Goal: Task Accomplishment & Management: Complete application form

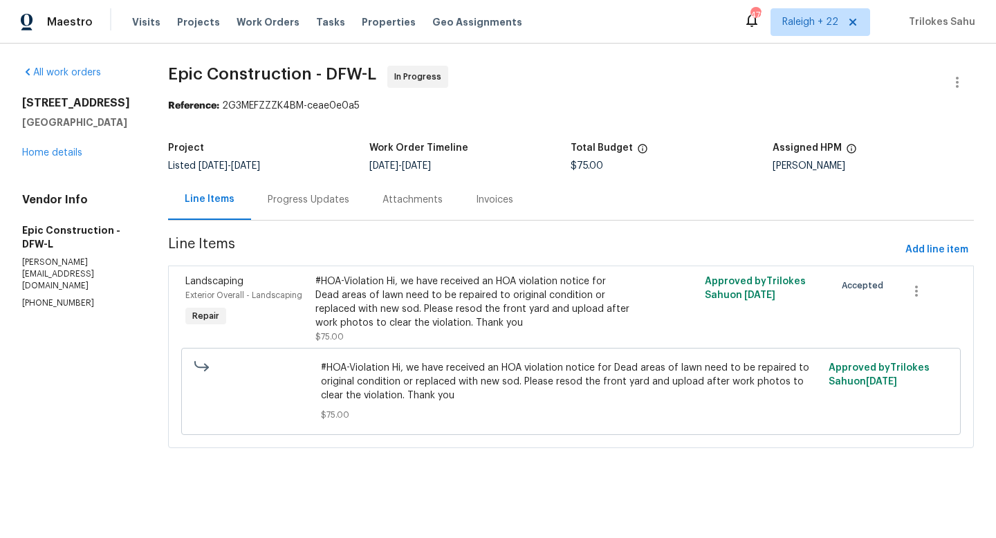
click at [301, 197] on div "Progress Updates" at bounding box center [309, 200] width 82 height 14
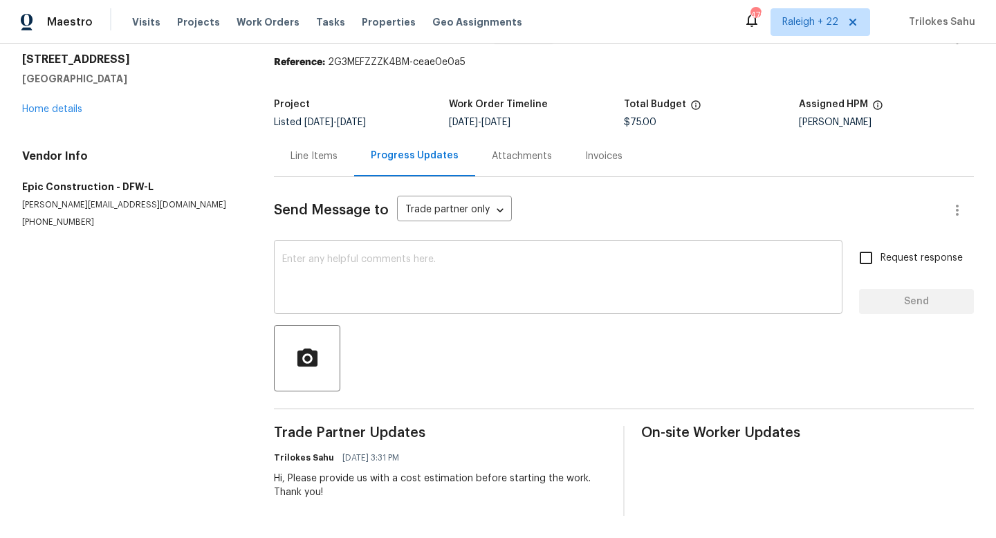
scroll to position [42, 0]
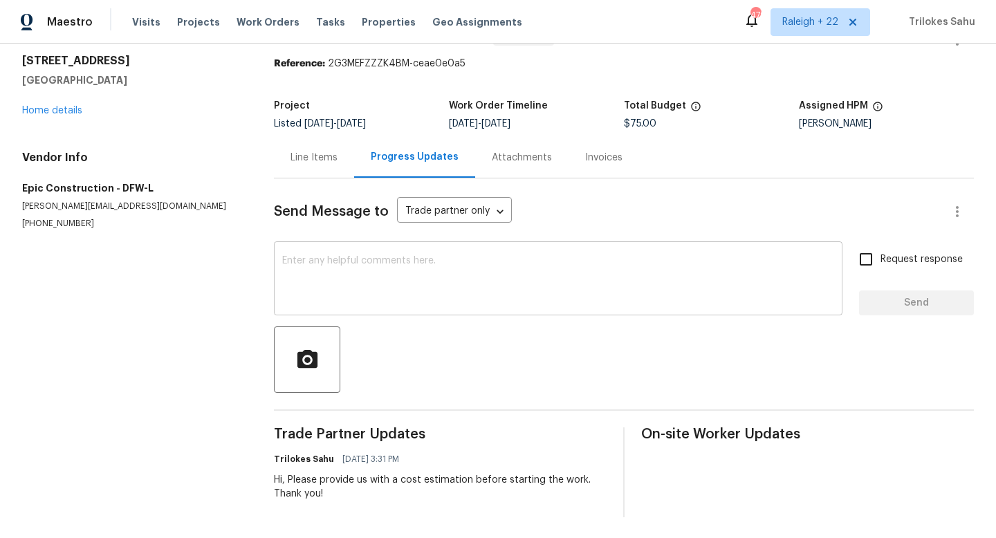
click at [348, 268] on textarea at bounding box center [558, 280] width 552 height 48
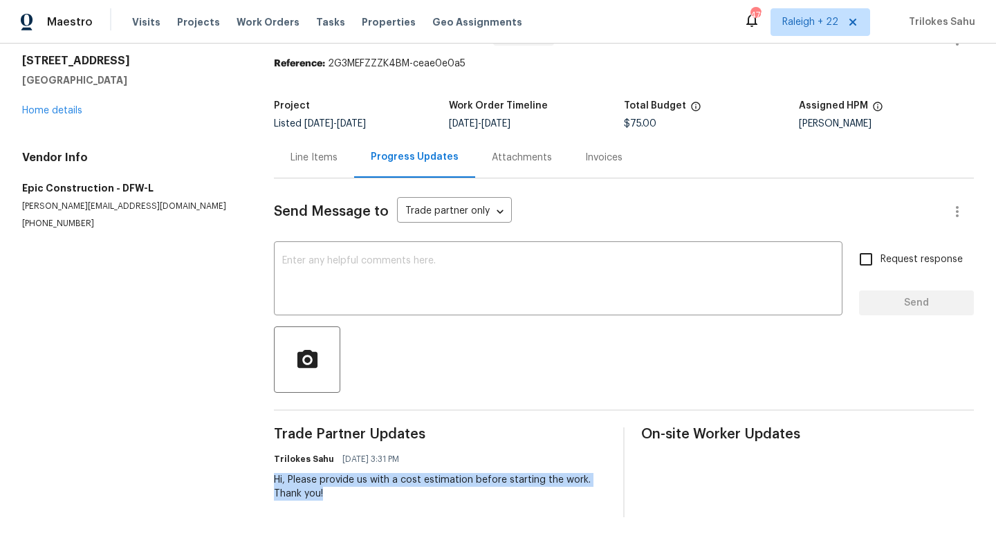
drag, startPoint x: 322, startPoint y: 492, endPoint x: 274, endPoint y: 483, distance: 48.7
click at [274, 483] on div "Hi, Please provide us with a cost estimation before starting the work. Thank yo…" at bounding box center [440, 487] width 333 height 28
copy div "Hi, Please provide us with a cost estimation before starting the work. Thank yo…"
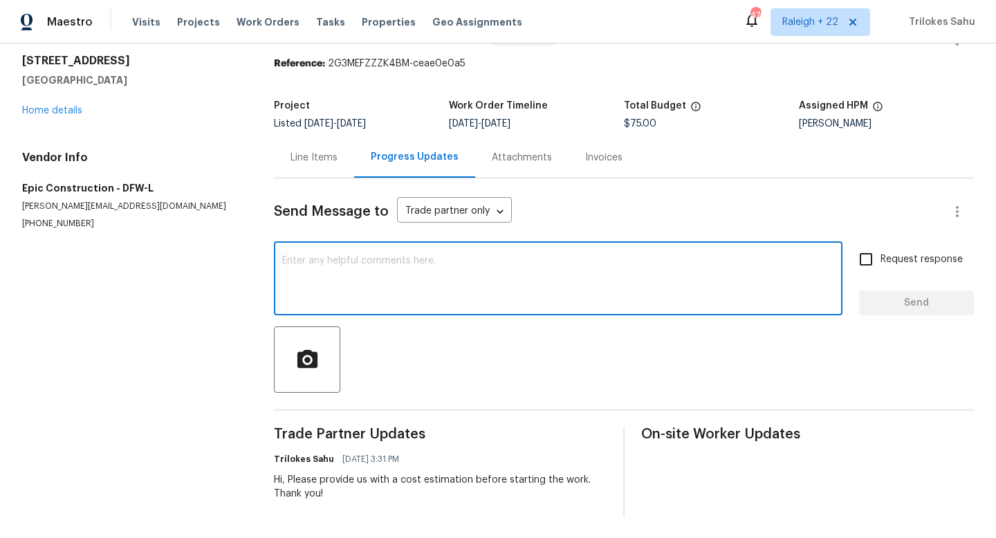
click at [355, 289] on textarea at bounding box center [558, 280] width 552 height 48
paste textarea "Hi, Please provide us with a cost estimation before starting the work. Thank yo…"
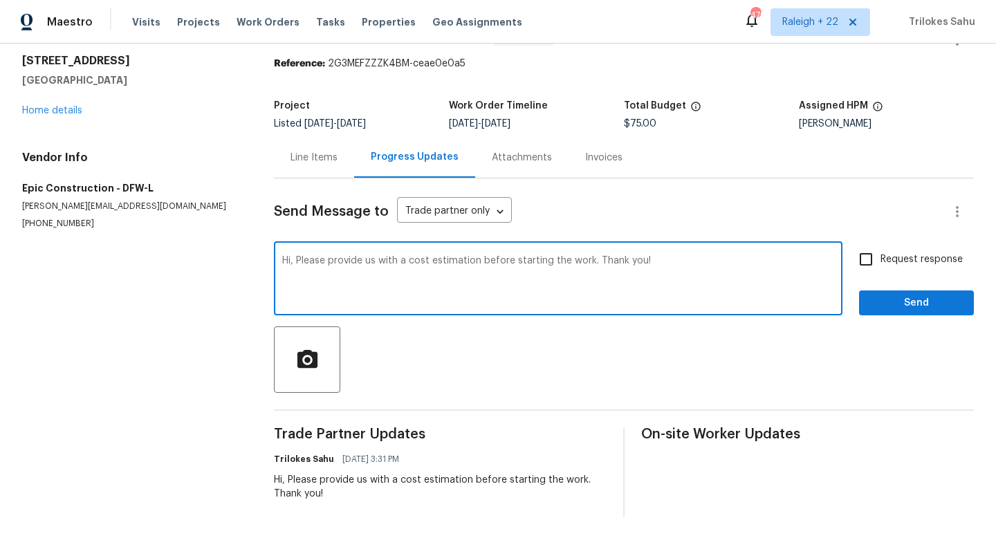
type textarea "Hi, Please provide us with a cost estimation before starting the work. Thank yo…"
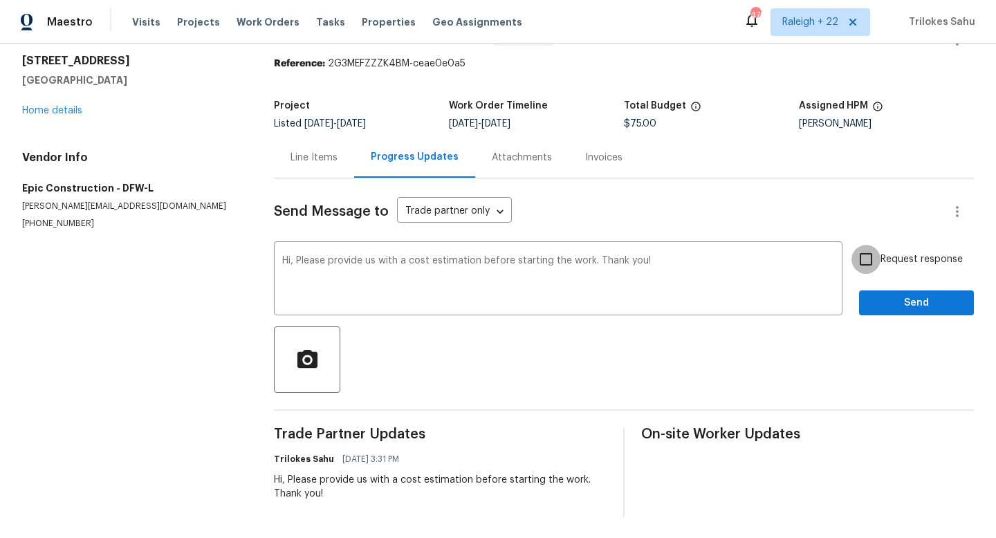
click at [865, 259] on input "Request response" at bounding box center [865, 259] width 29 height 29
checkbox input "true"
click at [906, 299] on span "Send" at bounding box center [916, 303] width 93 height 17
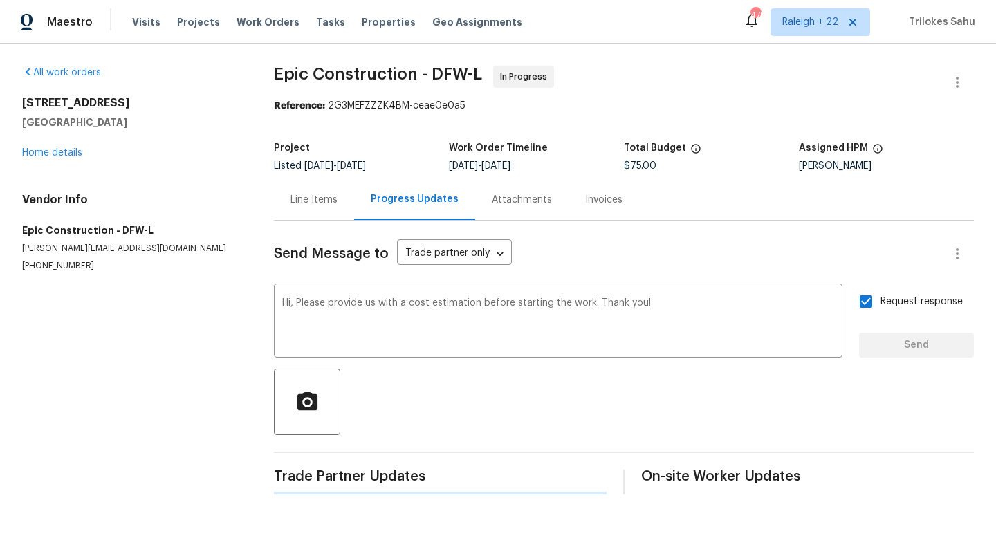
scroll to position [0, 0]
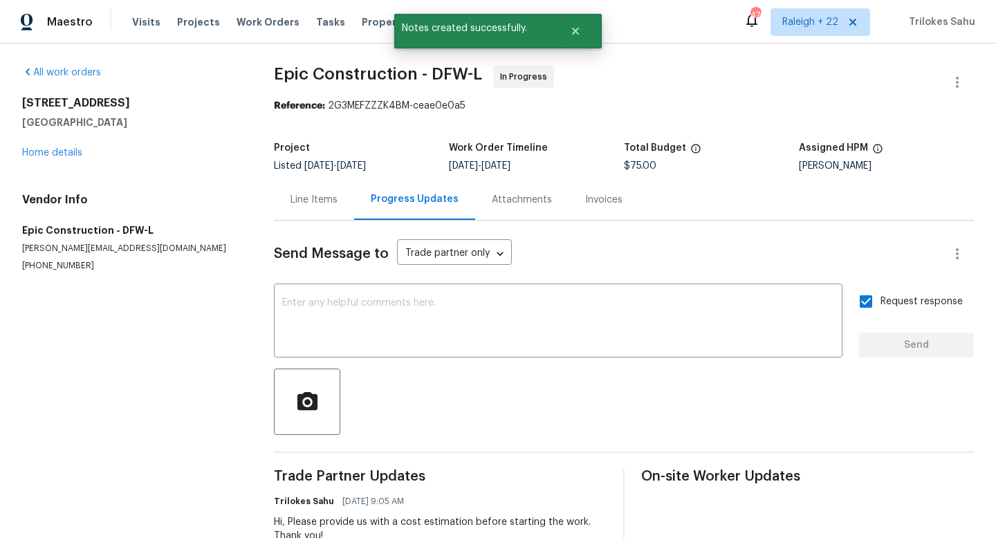
click at [288, 204] on div "Line Items" at bounding box center [314, 199] width 80 height 41
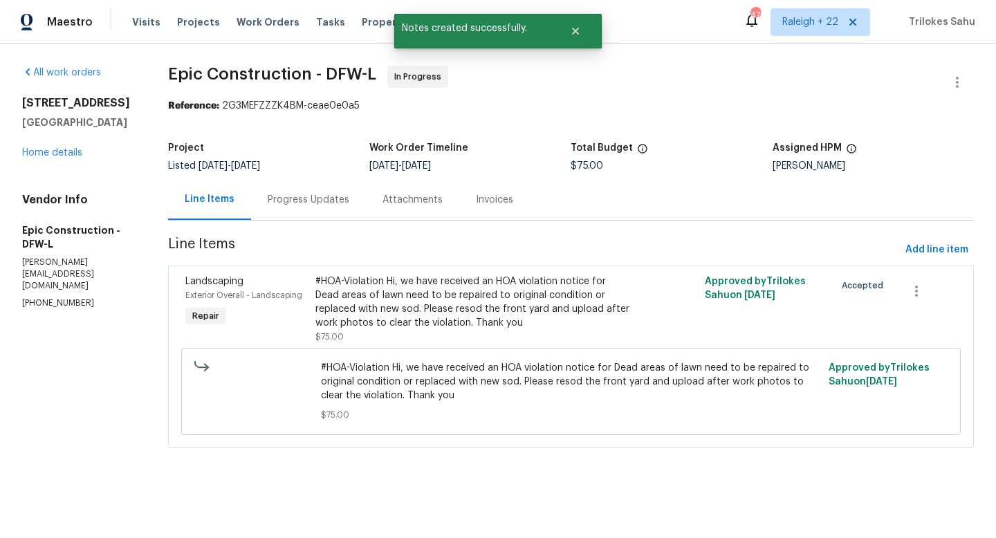
click at [360, 294] on div "#HOA-Violation Hi, we have received an HOA violation notice for Dead areas of l…" at bounding box center [473, 301] width 317 height 55
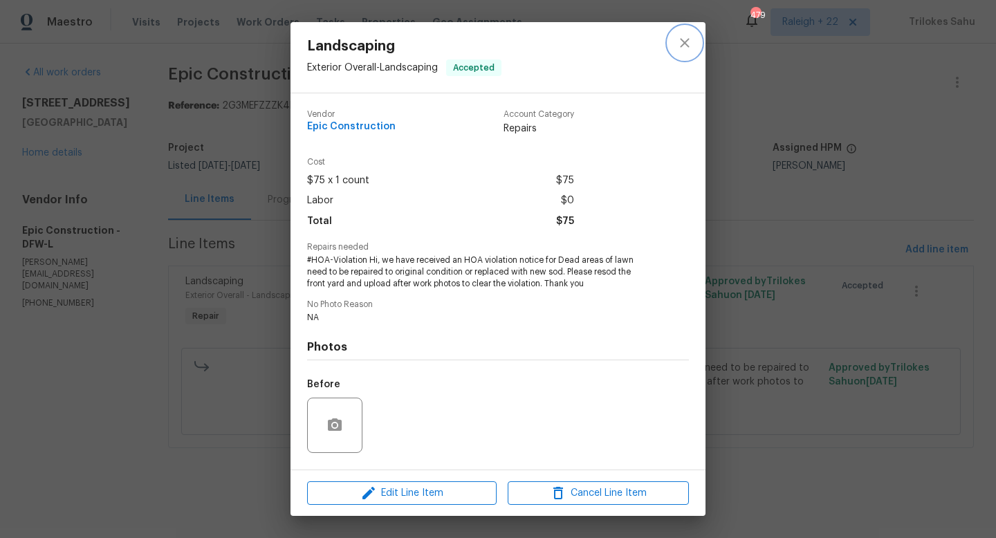
click at [687, 50] on icon "close" at bounding box center [684, 43] width 17 height 17
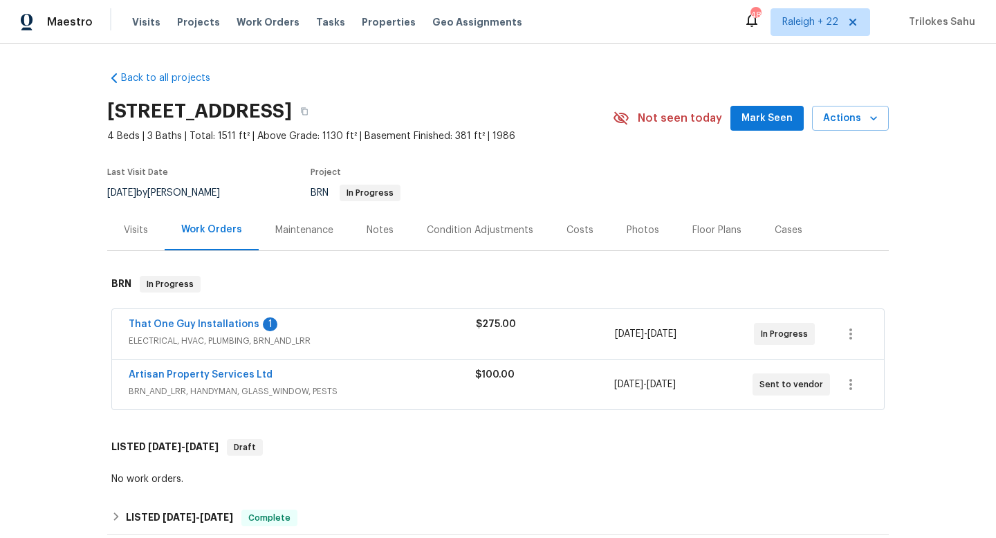
click at [218, 391] on span "BRN_AND_LRR, HANDYMAN, GLASS_WINDOW, PESTS" at bounding box center [302, 391] width 346 height 14
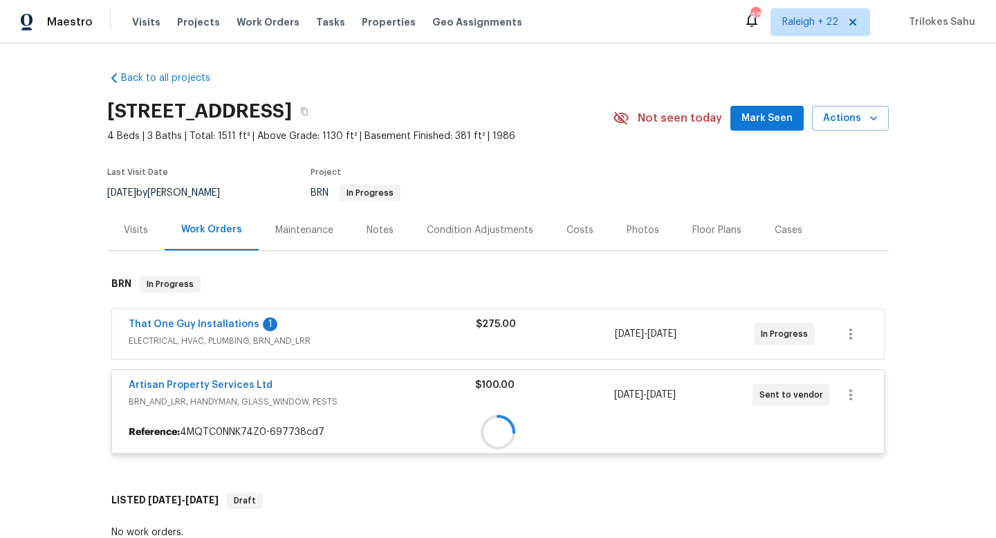
scroll to position [182, 0]
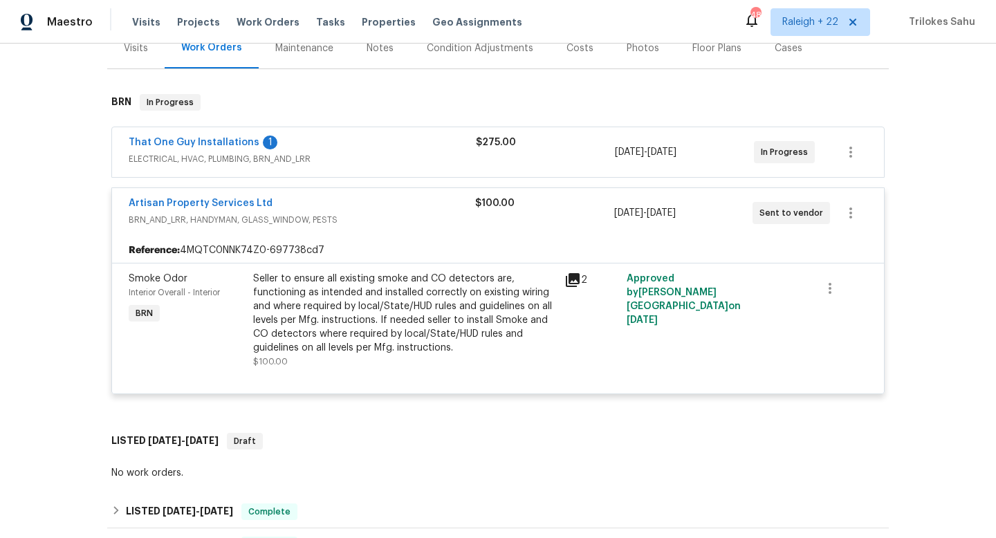
click at [205, 166] on div "That One Guy Installations 1 ELECTRICAL, HVAC, PLUMBING, BRN_AND_LRR" at bounding box center [302, 152] width 347 height 33
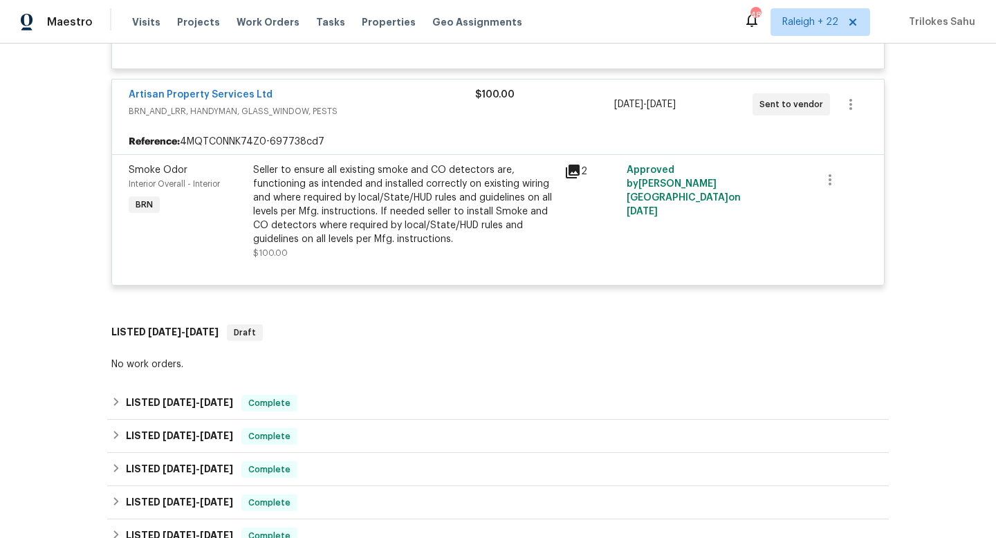
scroll to position [741, 0]
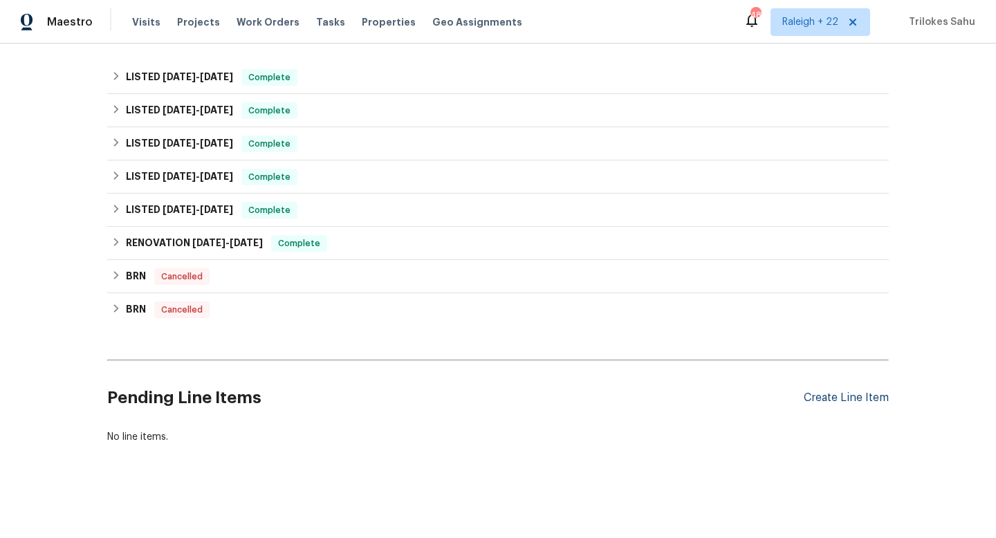
click at [808, 400] on div "Create Line Item" at bounding box center [845, 397] width 85 height 13
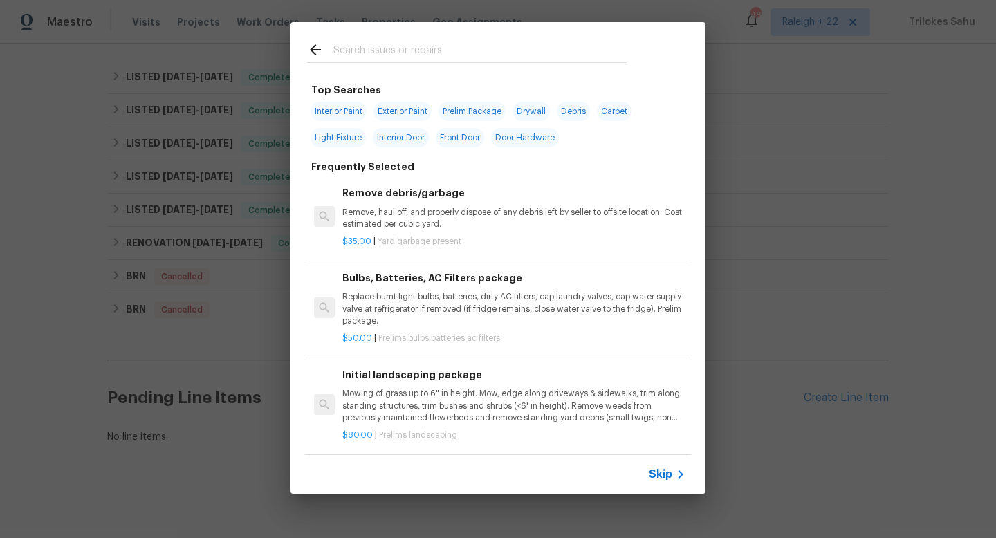
click at [669, 475] on span "Skip" at bounding box center [660, 474] width 24 height 14
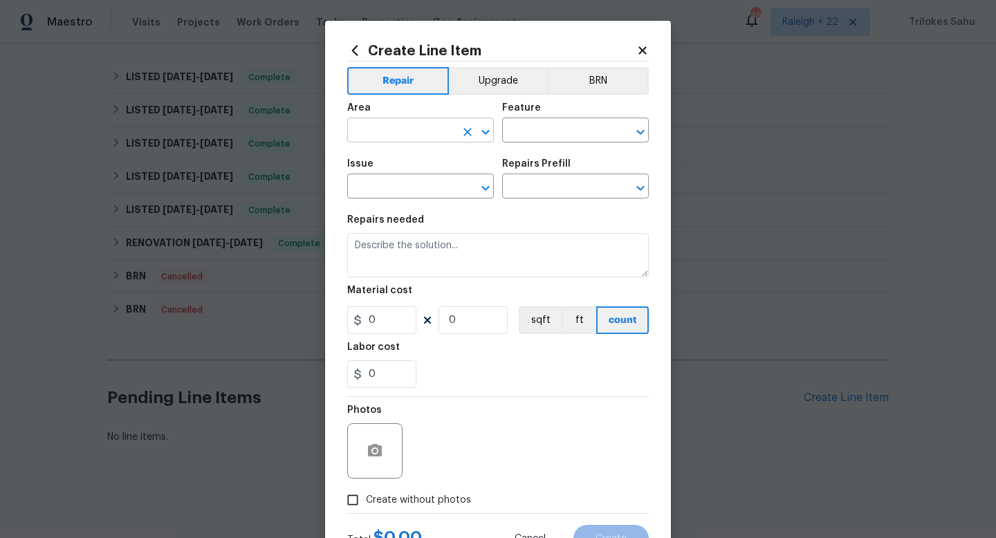
click at [453, 132] on input "text" at bounding box center [401, 131] width 108 height 21
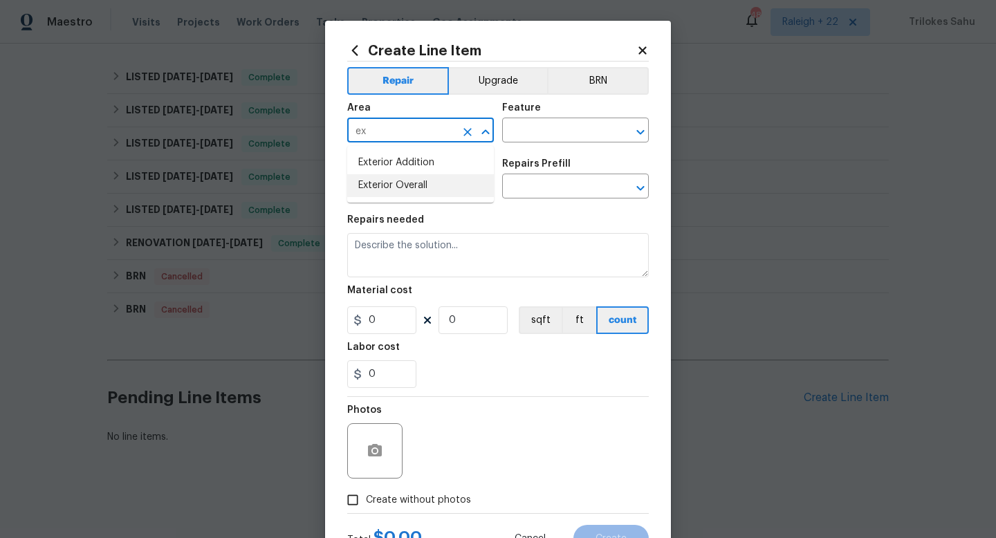
click at [393, 184] on li "Exterior Overall" at bounding box center [420, 185] width 147 height 23
type input "Exterior Overall"
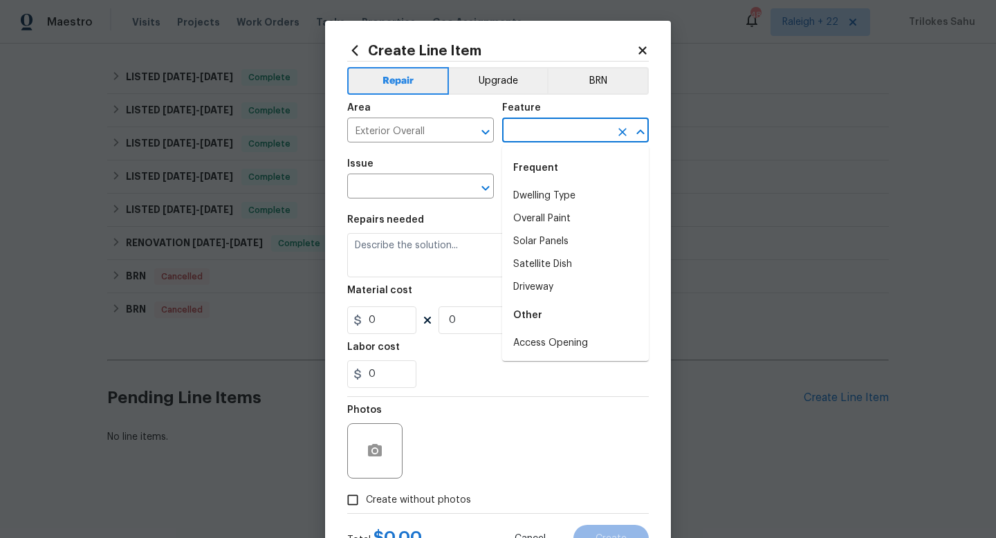
click at [570, 142] on input "text" at bounding box center [556, 131] width 108 height 21
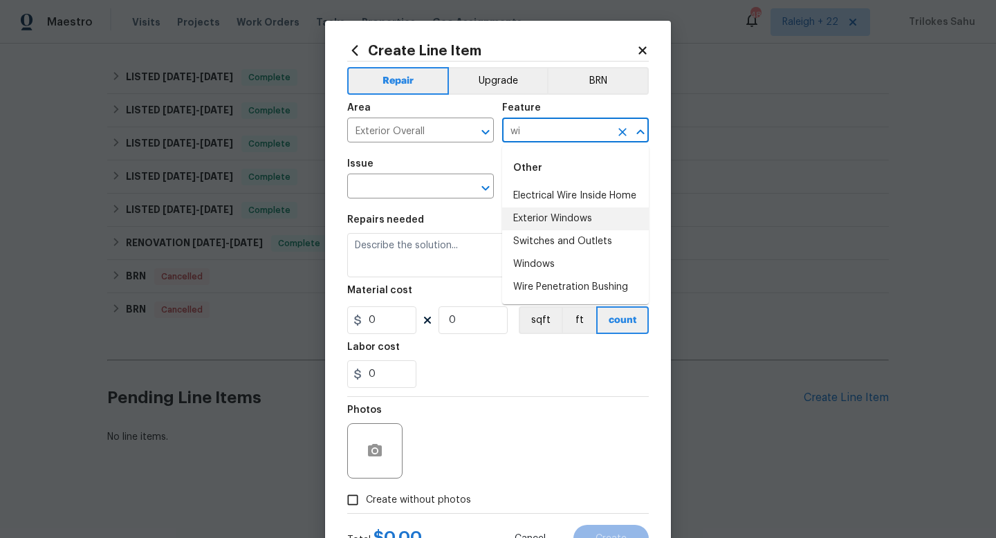
click at [592, 219] on li "Exterior Windows" at bounding box center [575, 218] width 147 height 23
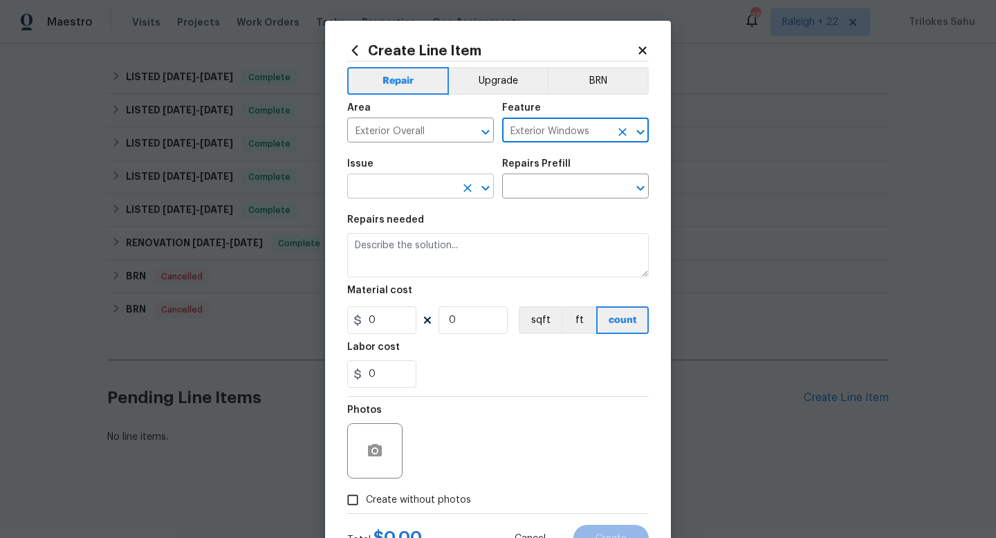
type input "Exterior Windows"
click at [431, 196] on input "text" at bounding box center [401, 187] width 108 height 21
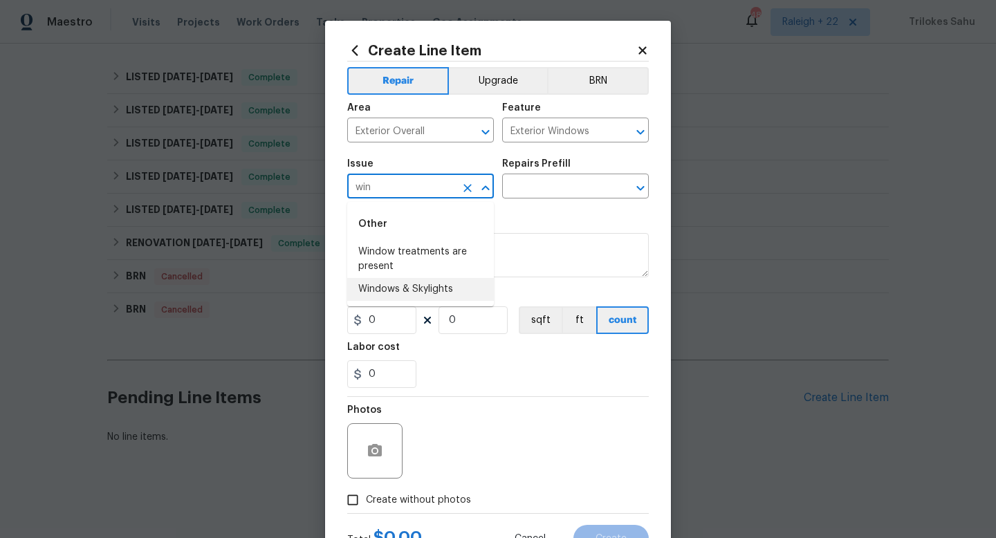
click at [434, 290] on li "Windows & Skylights" at bounding box center [420, 289] width 147 height 23
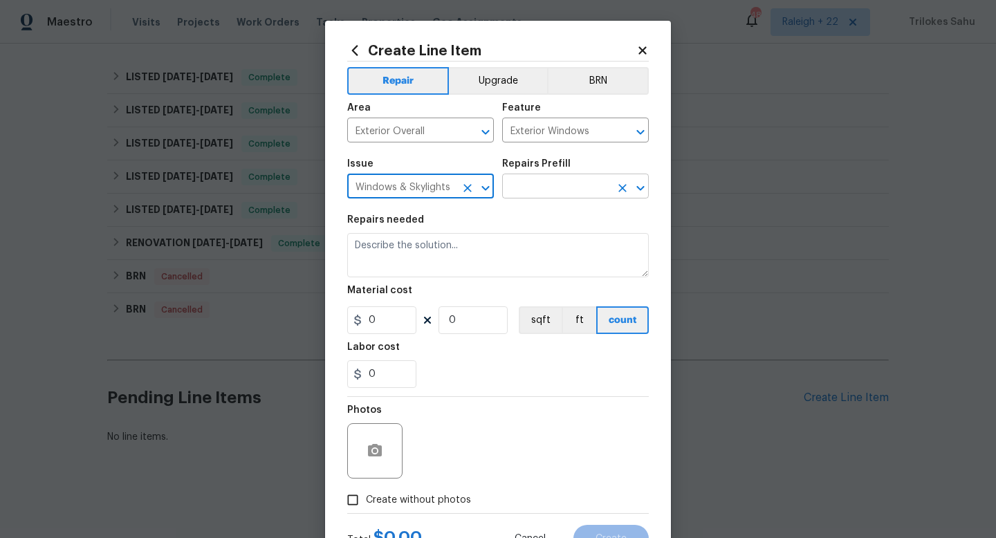
type input "Windows & Skylights"
click at [563, 187] on input "text" at bounding box center [556, 187] width 108 height 21
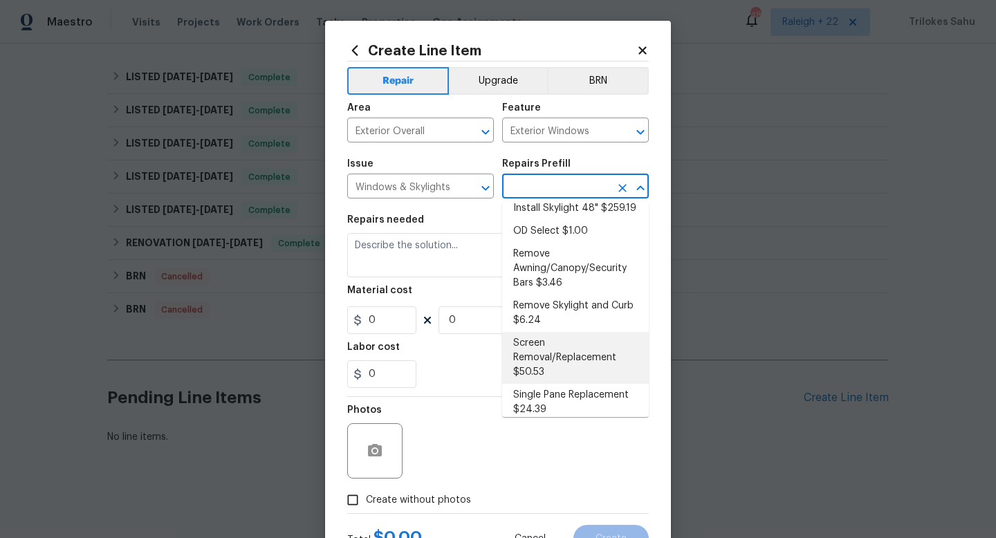
scroll to position [275, 0]
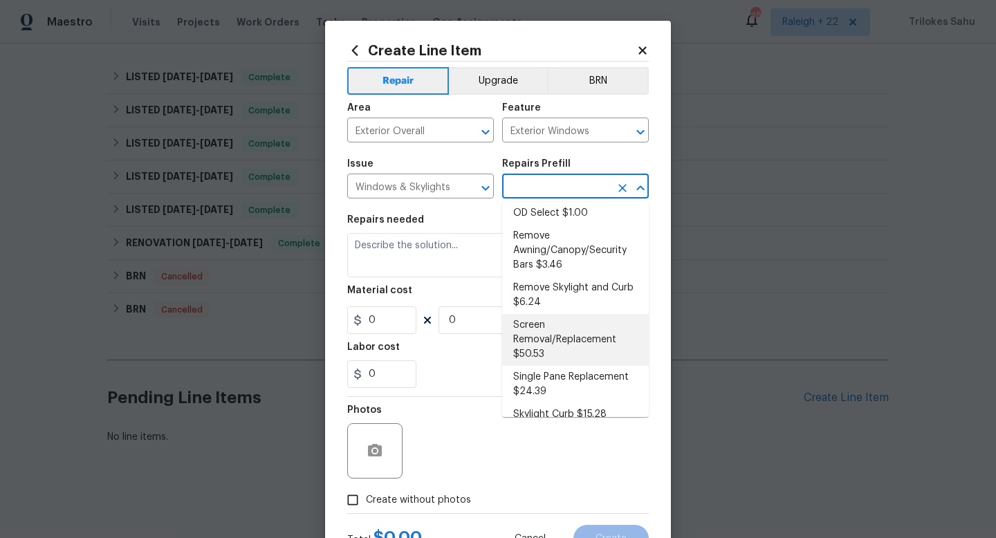
click at [592, 324] on li "Screen Removal/Replacement $50.53" at bounding box center [575, 340] width 147 height 52
type input "Screen Removal/Replacement $50.53"
type textarea "Remove the insect screens from all of the windows on the home. Neatly stack the…"
type input "50.53"
type input "1"
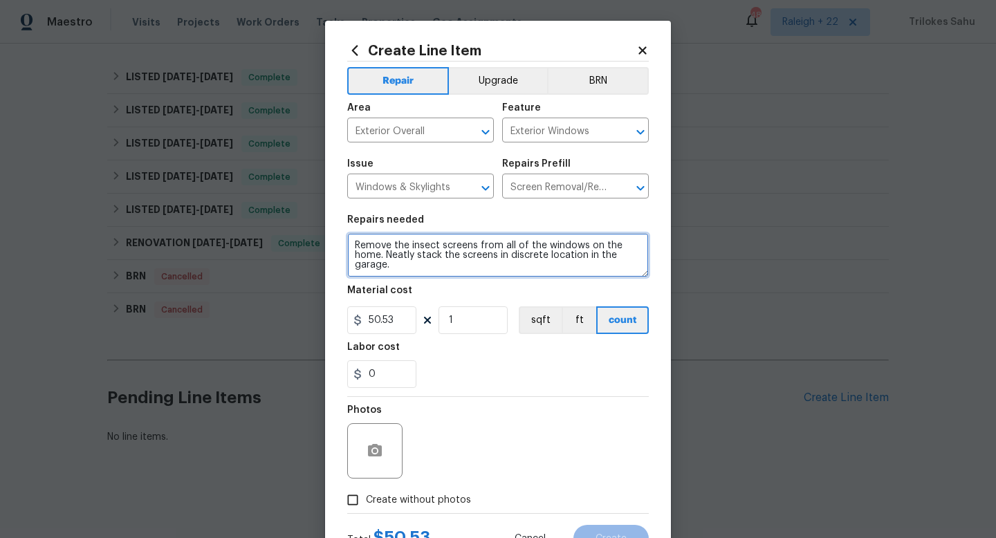
drag, startPoint x: 392, startPoint y: 265, endPoint x: 335, endPoint y: 245, distance: 60.1
click at [335, 245] on div "Create Line Item Repair Upgrade BRN Area Exterior Overall ​ Feature Exterior Wi…" at bounding box center [498, 298] width 346 height 554
type textarea "#HOA-Violation"
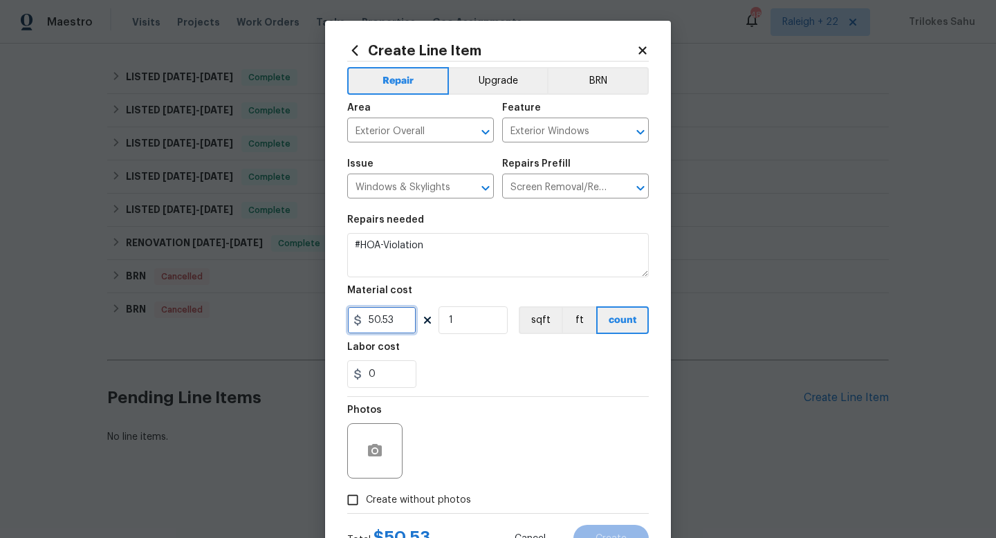
drag, startPoint x: 398, startPoint y: 323, endPoint x: 365, endPoint y: 323, distance: 33.2
click at [365, 323] on input "50.53" at bounding box center [381, 320] width 69 height 28
type input "75"
click at [471, 382] on div "0" at bounding box center [497, 374] width 301 height 28
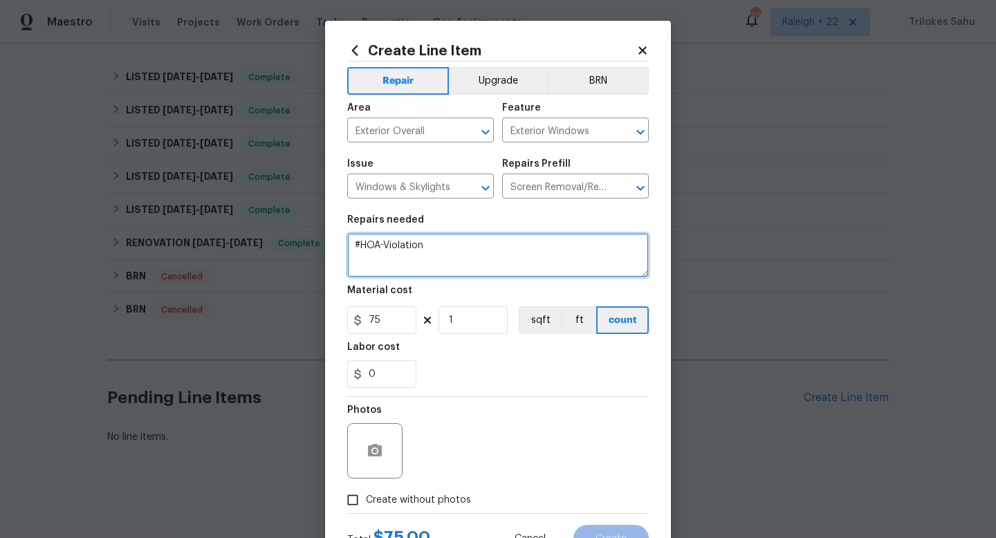
click at [454, 257] on textarea "#HOA-Violation" at bounding box center [497, 255] width 301 height 44
paste textarea "a window screen that is missing and needs to be replaced"
click at [429, 265] on textarea "#HOA-Violation Hello, we have a window screen that is missing and needs to be r…" at bounding box center [497, 255] width 301 height 44
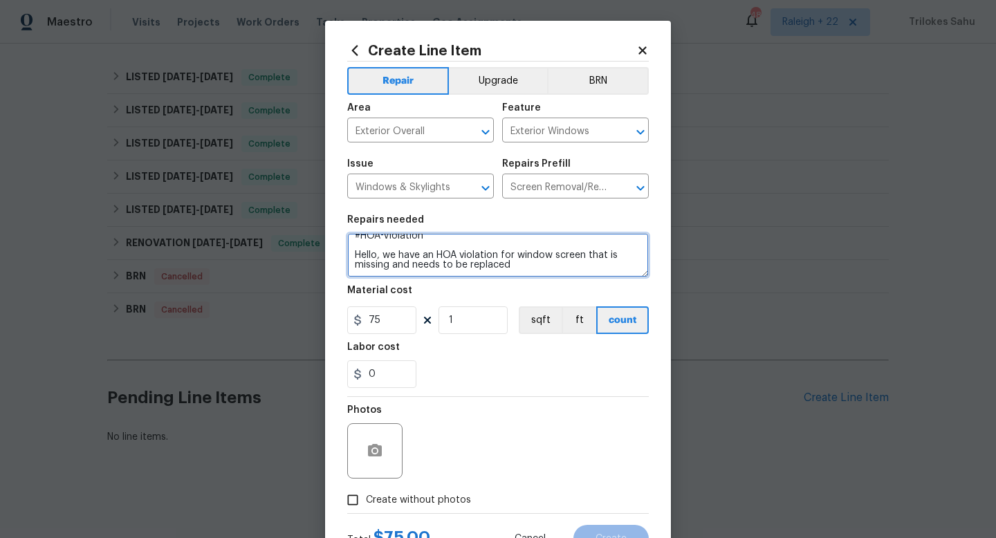
drag, startPoint x: 589, startPoint y: 262, endPoint x: 441, endPoint y: 268, distance: 148.1
click at [441, 268] on textarea "#HOA-Violation Hello, we have an HOA violation for window screen that is missin…" at bounding box center [497, 255] width 301 height 44
click at [541, 268] on textarea "#HOA-Violation Hello, we have an HOA violation for window screen that is missin…" at bounding box center [497, 255] width 301 height 44
type textarea "#HOA-Violation Hello, we have an HOA violation for window screen that is missin…"
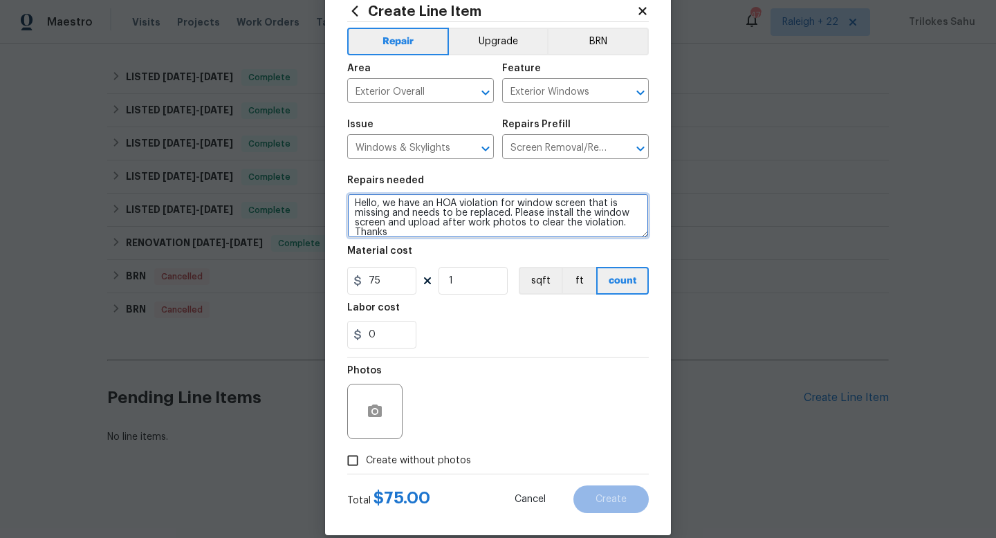
scroll to position [58, 0]
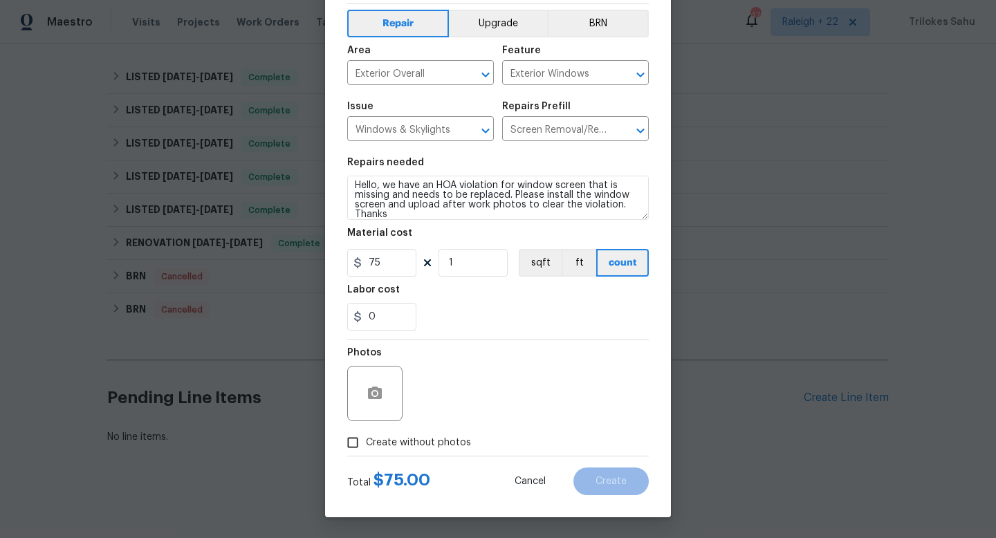
click at [438, 439] on span "Create without photos" at bounding box center [418, 443] width 105 height 15
click at [366, 439] on input "Create without photos" at bounding box center [352, 442] width 26 height 26
checkbox input "true"
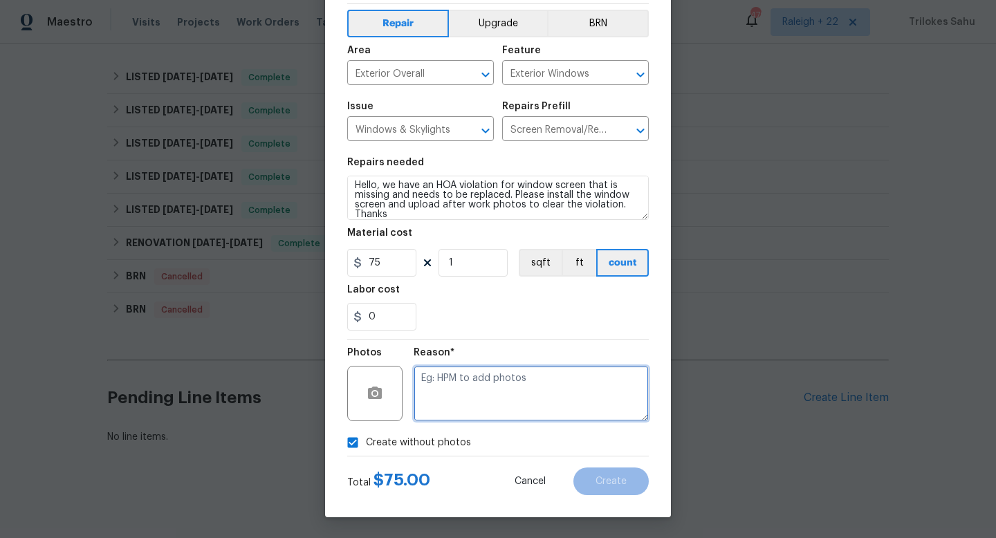
click at [490, 388] on textarea at bounding box center [530, 393] width 235 height 55
type textarea "NA"
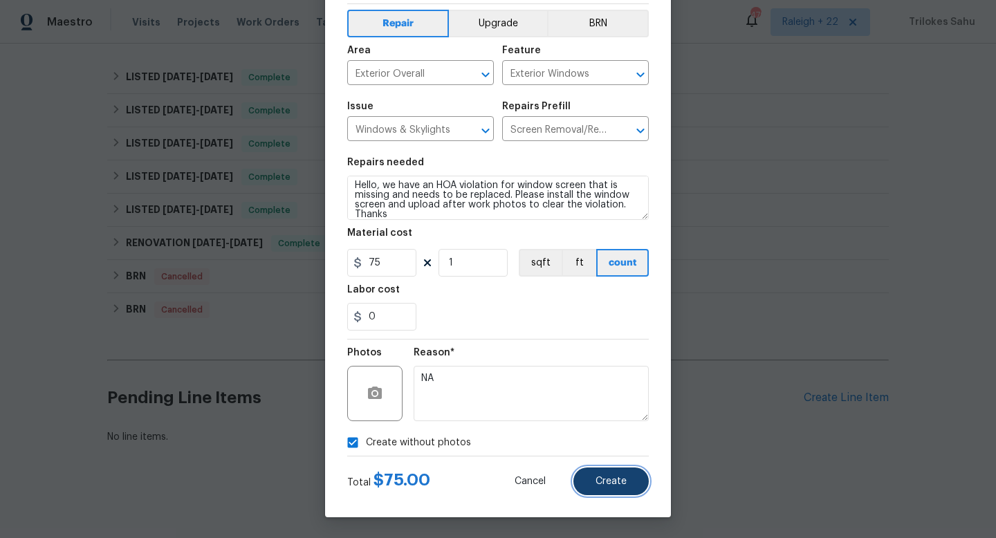
click at [621, 489] on button "Create" at bounding box center [610, 481] width 75 height 28
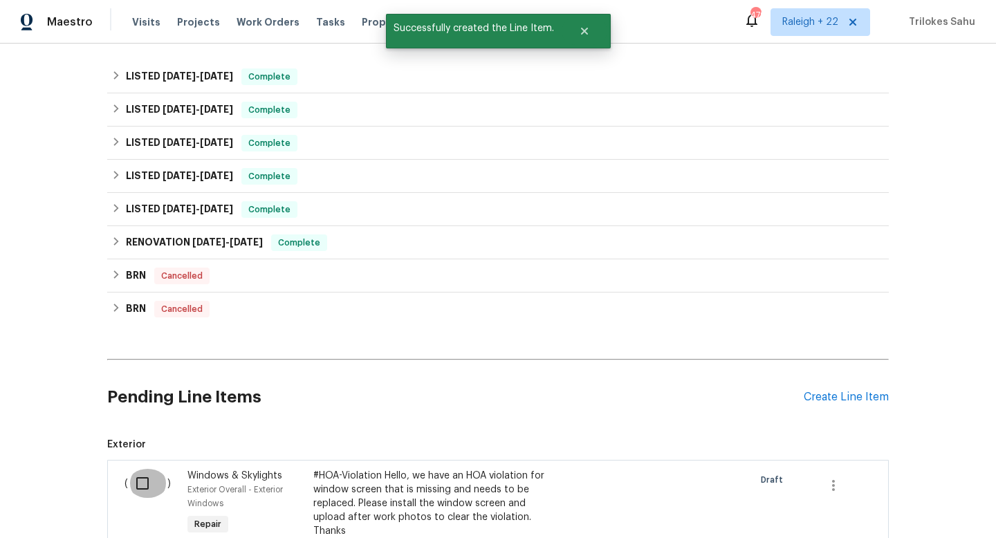
click at [142, 476] on input "checkbox" at bounding box center [147, 483] width 39 height 29
checkbox input "true"
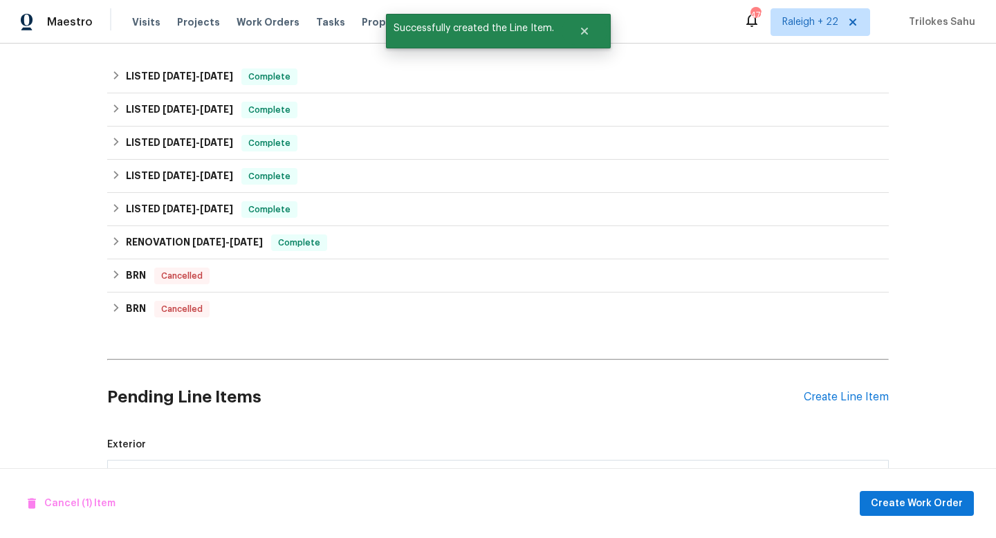
scroll to position [940, 0]
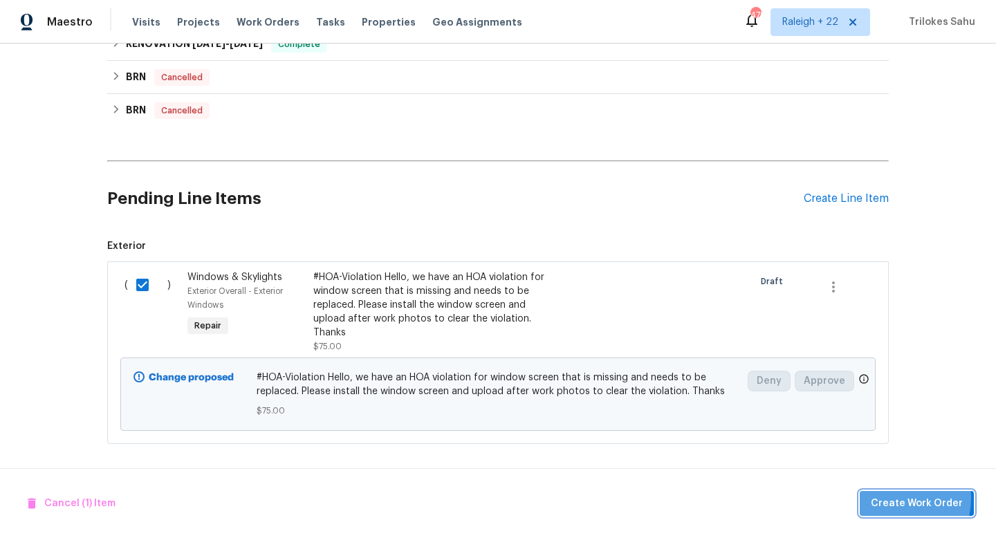
click at [899, 498] on span "Create Work Order" at bounding box center [916, 503] width 92 height 17
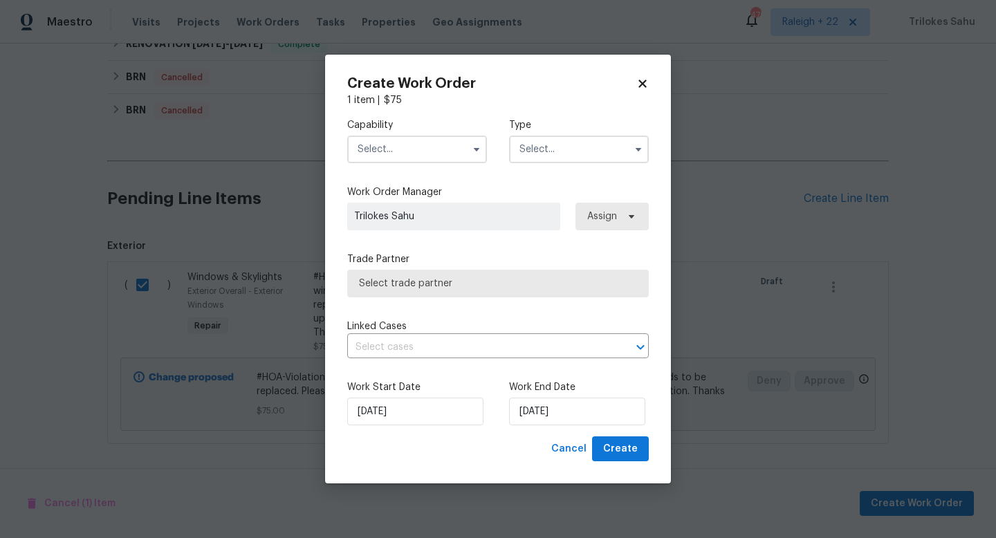
click at [460, 156] on input "text" at bounding box center [417, 150] width 140 height 28
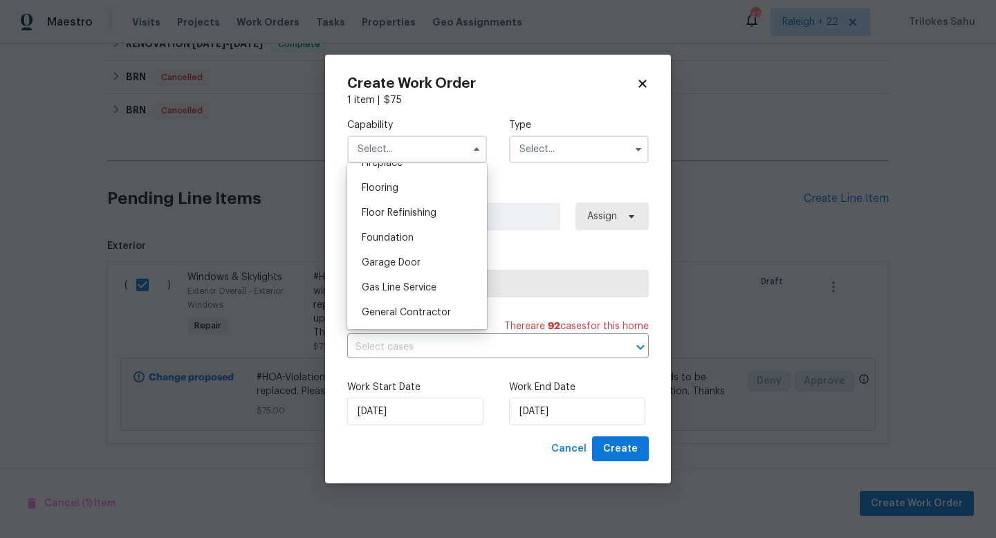
scroll to position [534, 0]
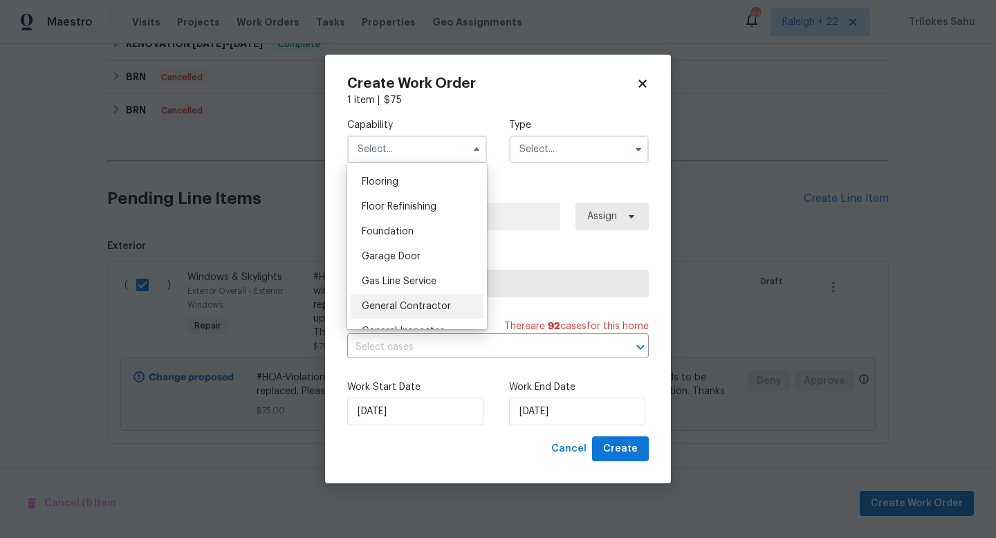
click at [415, 299] on div "General Contractor" at bounding box center [417, 306] width 133 height 25
type input "General Contractor"
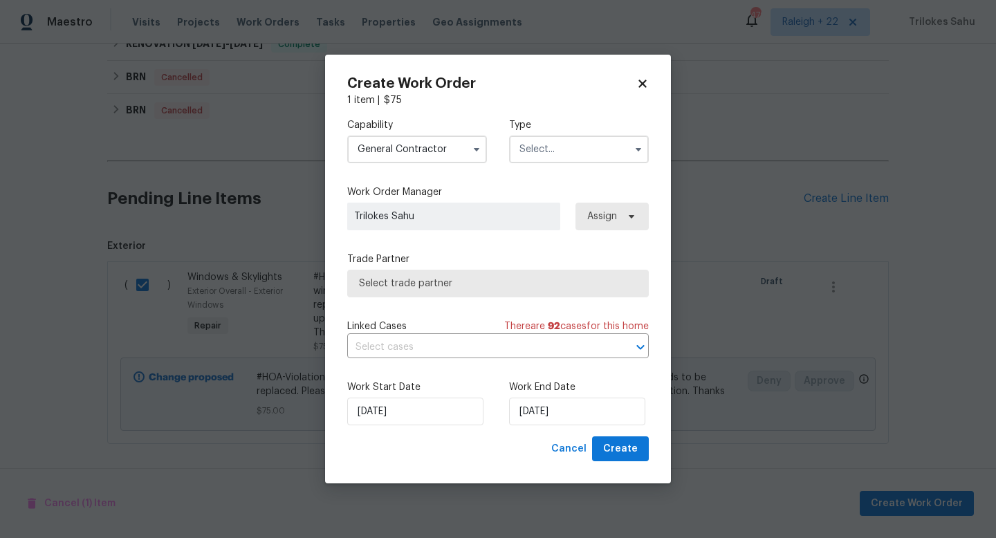
click at [579, 154] on input "text" at bounding box center [579, 150] width 140 height 28
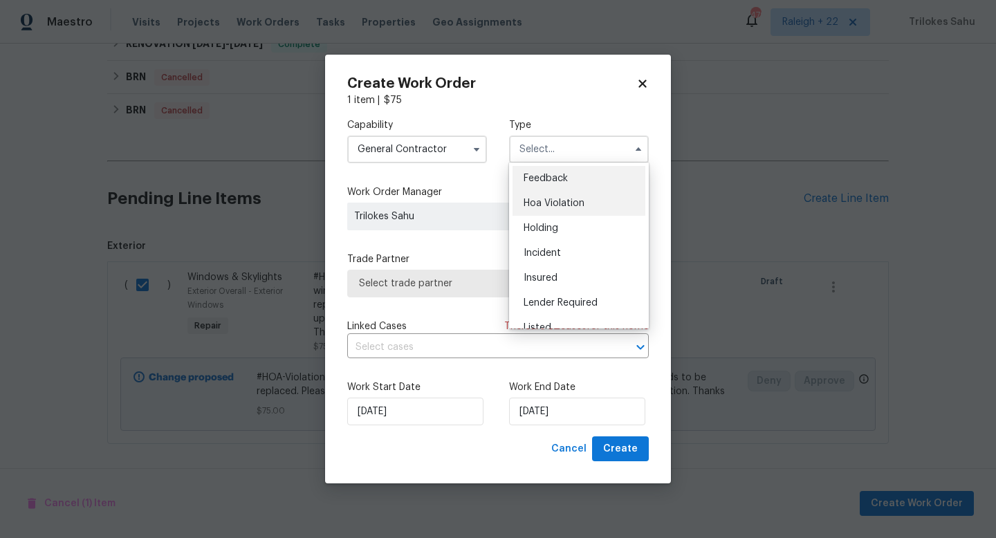
click at [570, 198] on span "Hoa Violation" at bounding box center [553, 203] width 61 height 10
type input "Hoa Violation"
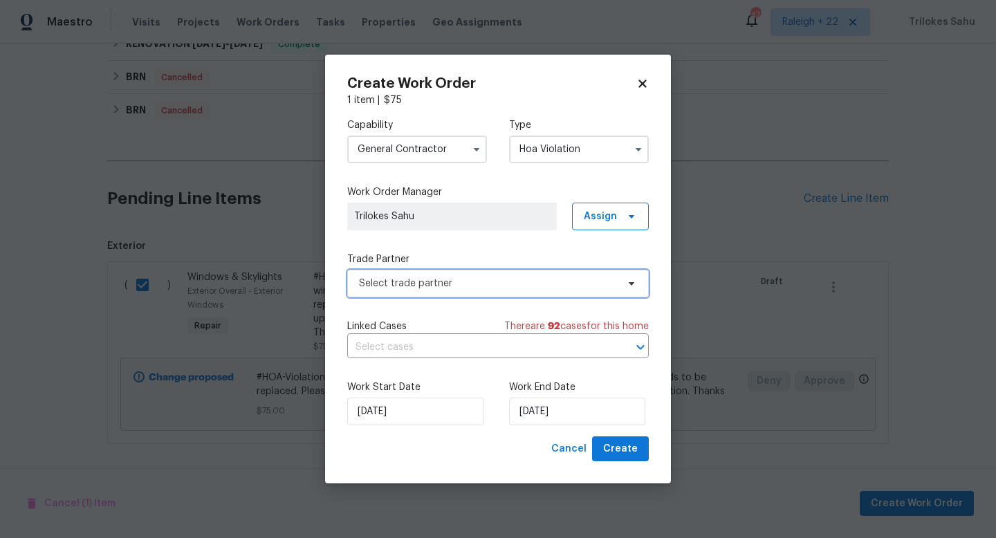
click at [484, 274] on span "Select trade partner" at bounding box center [497, 284] width 301 height 28
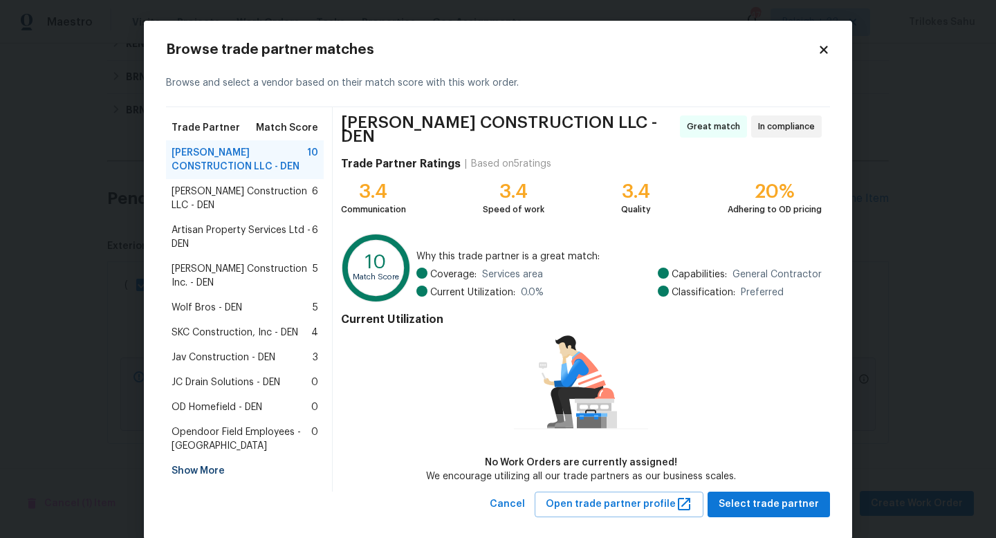
scroll to position [15, 0]
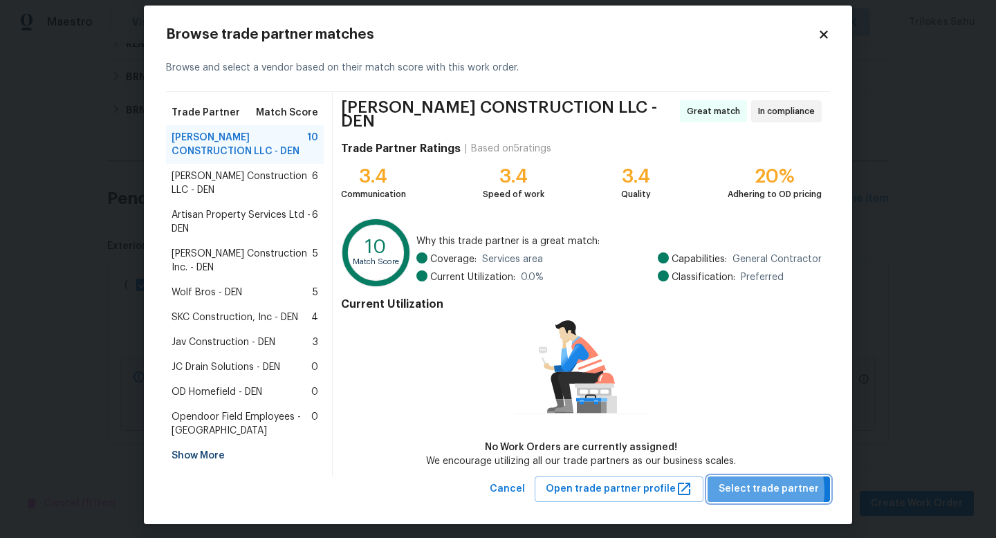
click at [743, 485] on span "Select trade partner" at bounding box center [768, 488] width 100 height 17
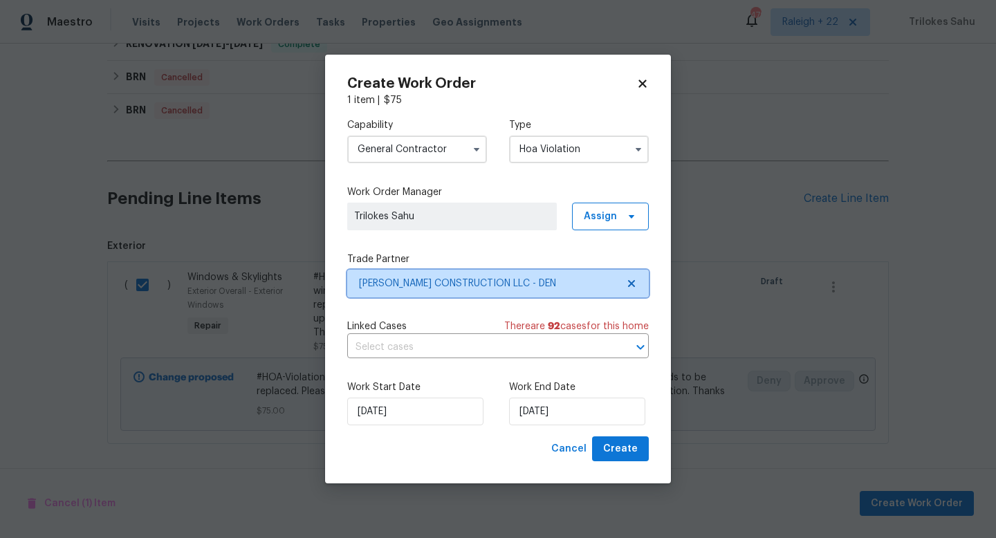
scroll to position [0, 0]
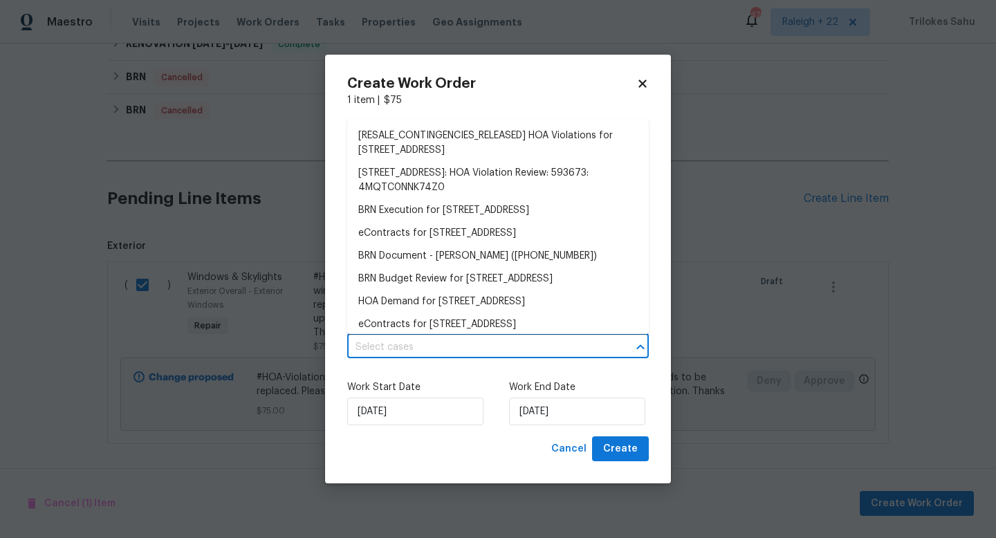
click at [514, 354] on input "text" at bounding box center [478, 347] width 263 height 21
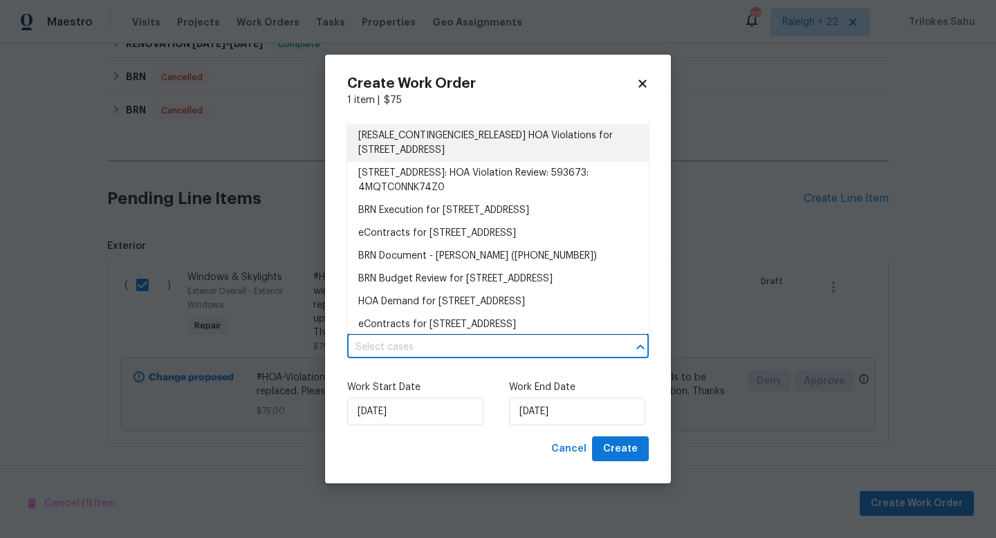
click at [510, 158] on li "[RESALE_CONTINGENCIES_RELEASED] HOA Violations for 4578 Malta St, Denver, CO 80…" at bounding box center [497, 142] width 301 height 37
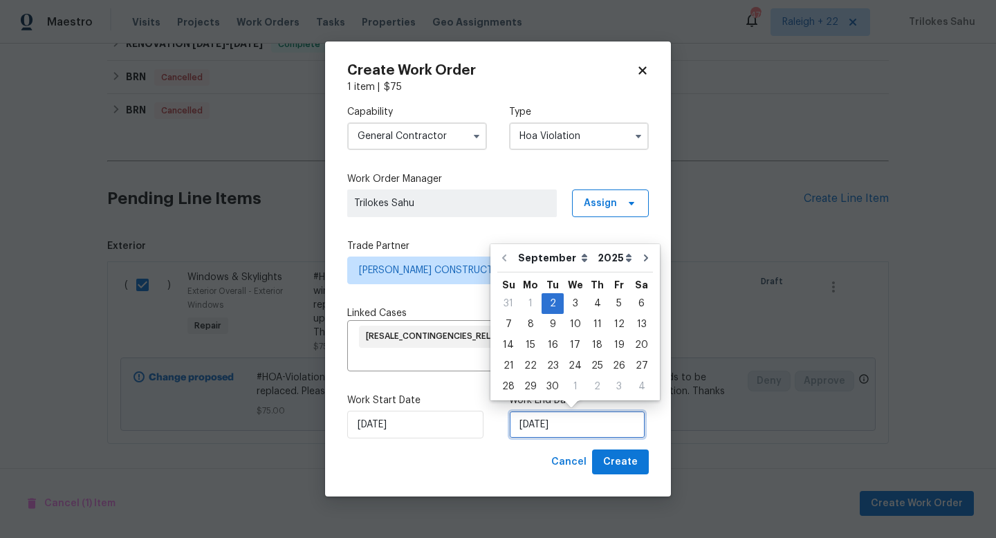
click at [591, 422] on input "02/09/2025" at bounding box center [577, 425] width 136 height 28
click at [573, 306] on div "3" at bounding box center [574, 303] width 23 height 19
type input "03/09/2025"
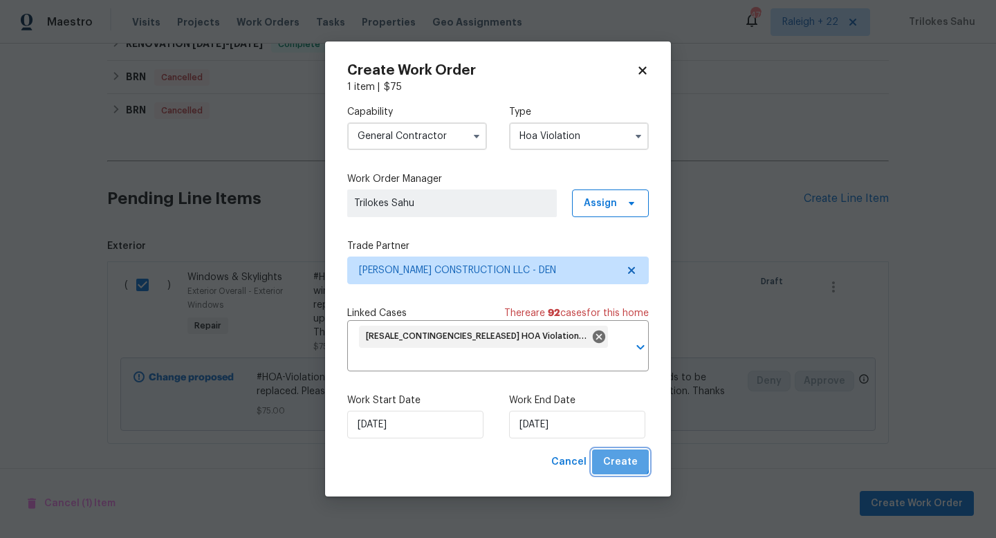
click at [610, 456] on span "Create" at bounding box center [620, 462] width 35 height 17
checkbox input "false"
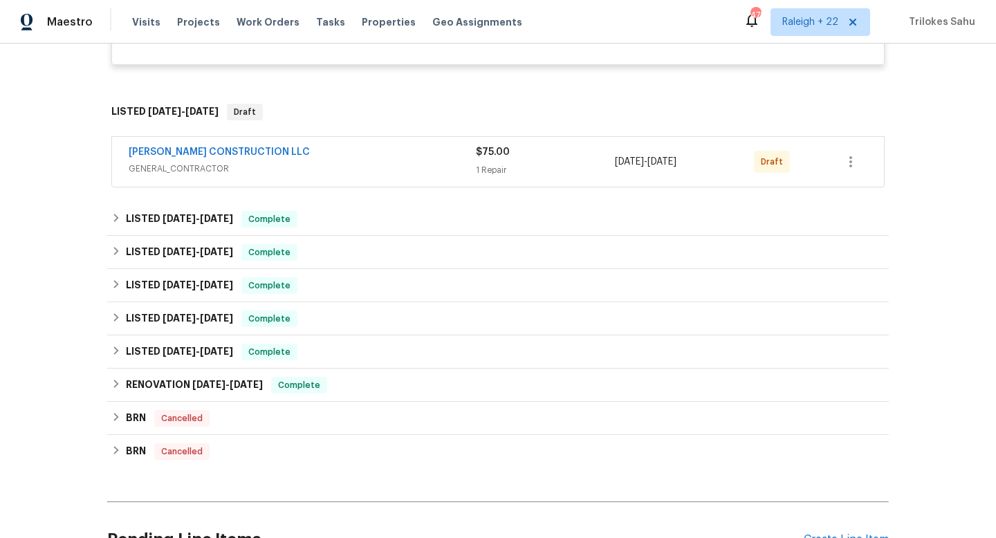
scroll to position [625, 0]
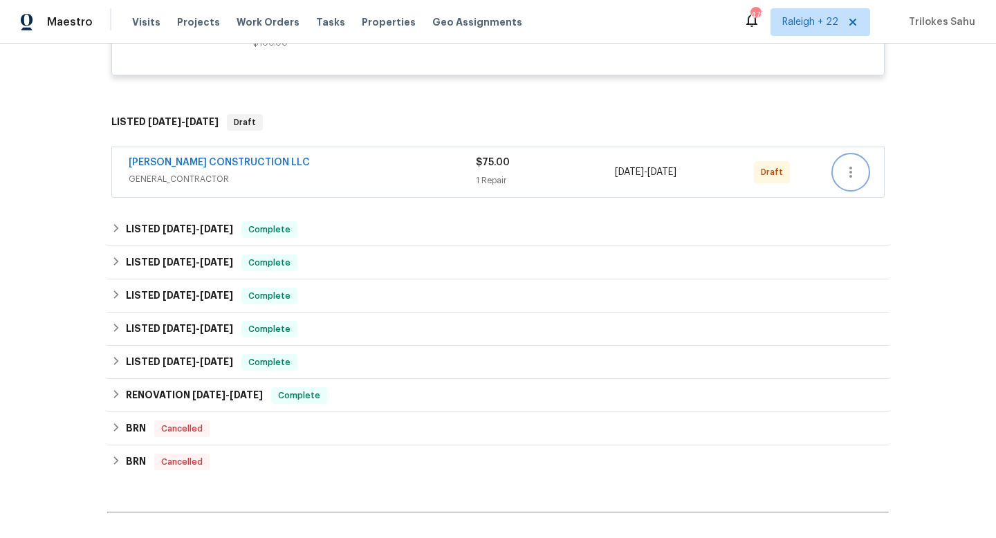
click at [845, 175] on icon "button" at bounding box center [850, 172] width 17 height 17
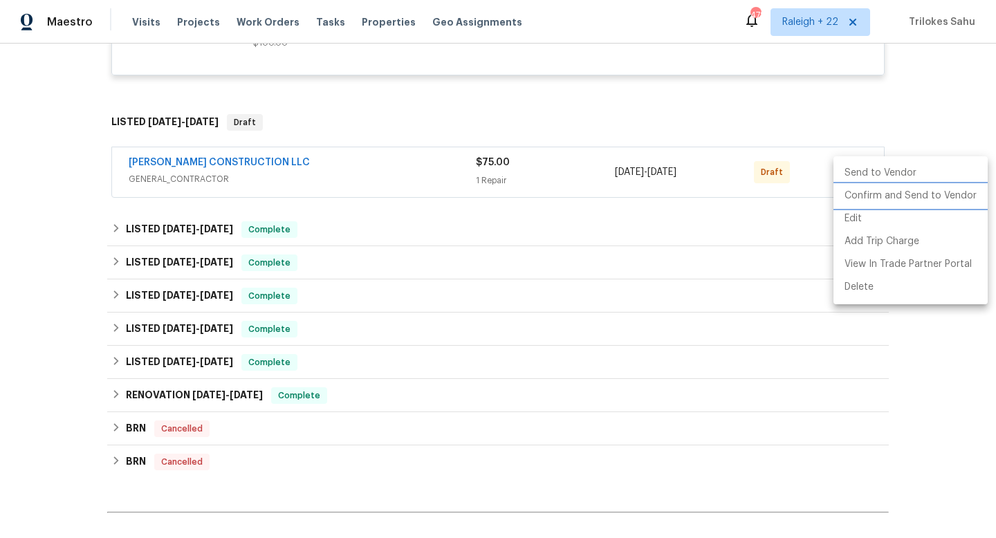
click at [848, 189] on li "Confirm and Send to Vendor" at bounding box center [910, 196] width 154 height 23
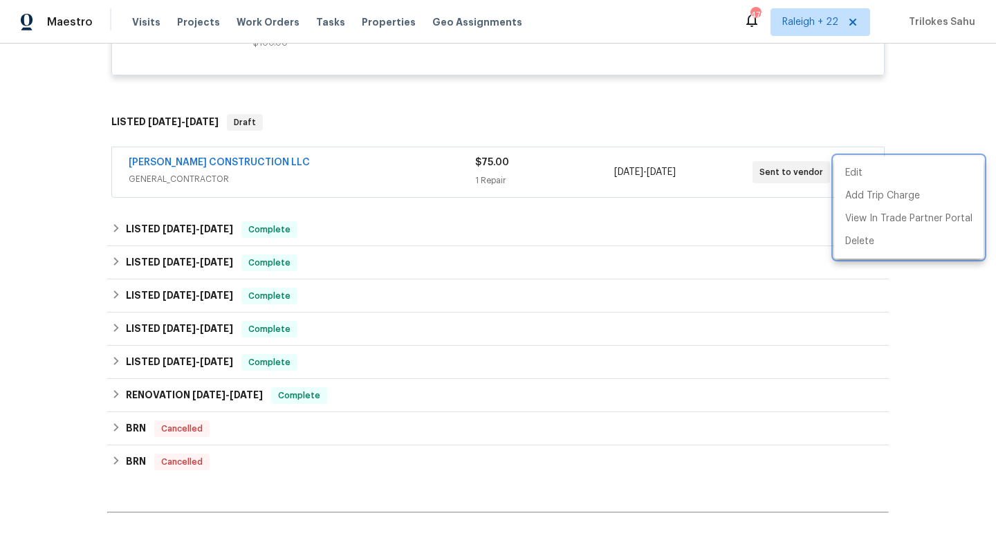
click at [289, 162] on div at bounding box center [498, 269] width 996 height 538
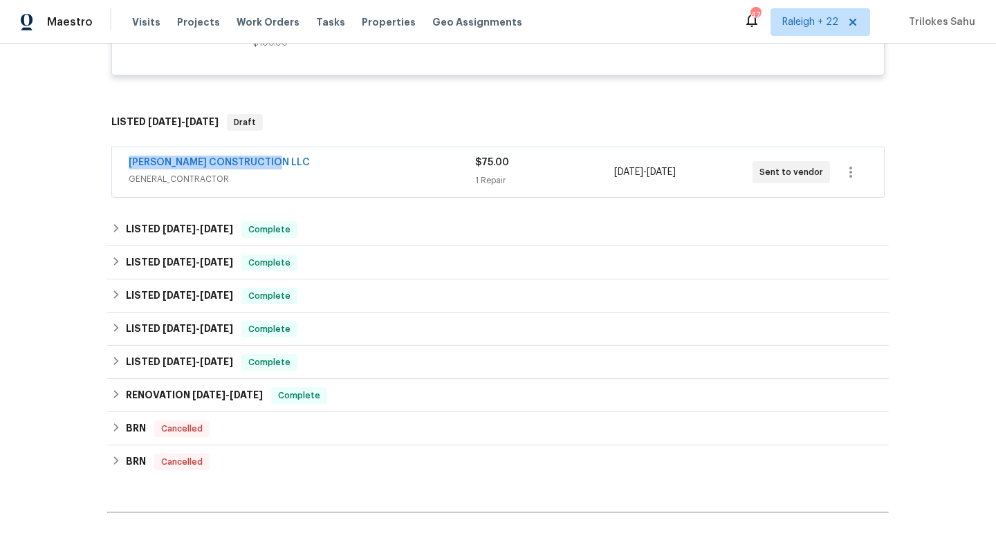
drag, startPoint x: 289, startPoint y: 162, endPoint x: 122, endPoint y: 164, distance: 166.6
click at [122, 164] on div "ESPINO'S CONSTRUCTION LLC GENERAL_CONTRACTOR $75.00 1 Repair 9/2/2025 - 9/3/202…" at bounding box center [498, 172] width 772 height 50
copy link "[PERSON_NAME] CONSTRUCTION LLC"
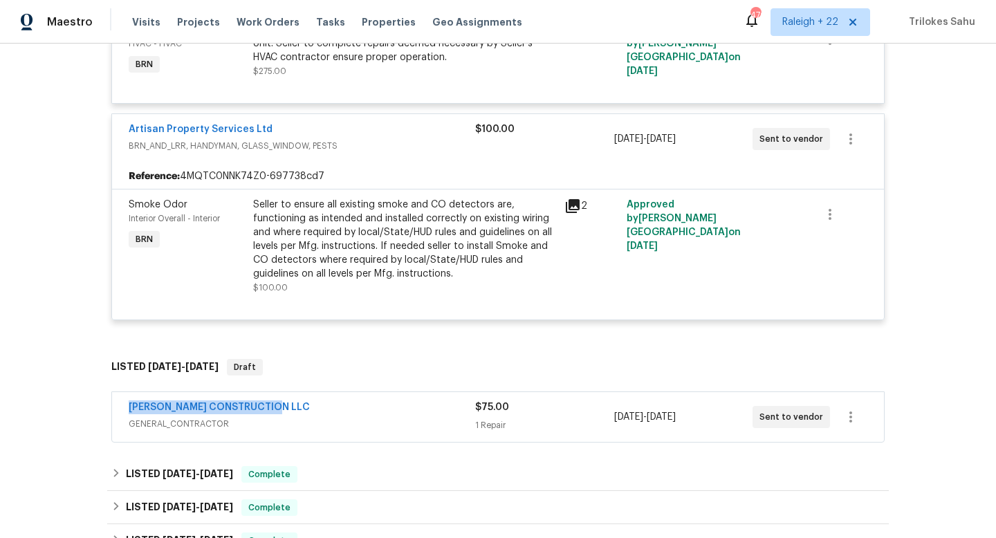
scroll to position [409, 0]
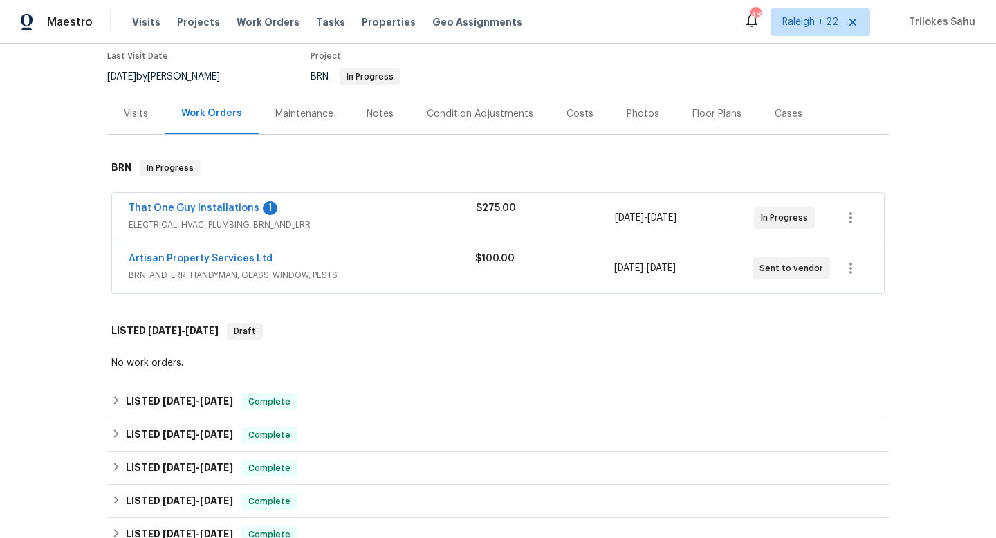
scroll to position [186, 0]
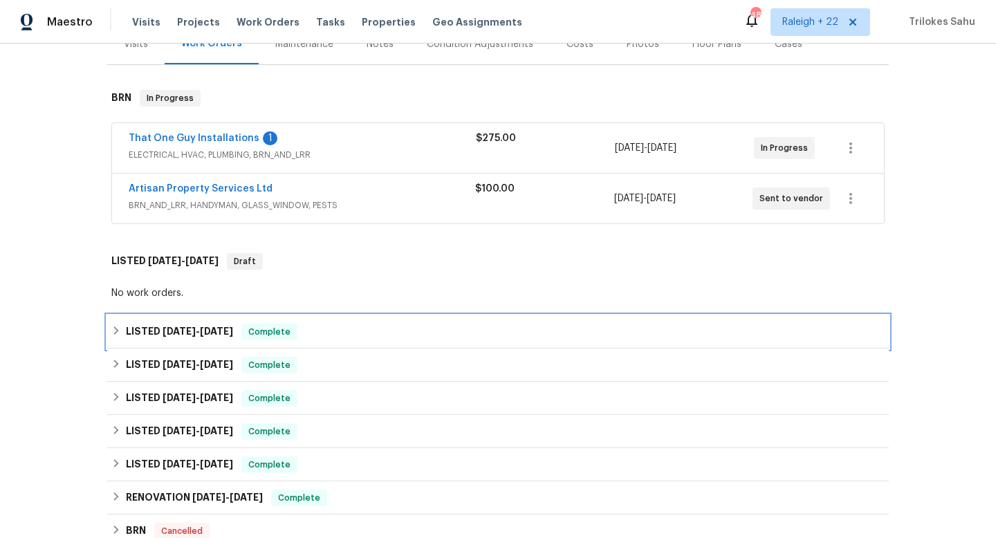
click at [121, 327] on icon at bounding box center [116, 331] width 10 height 10
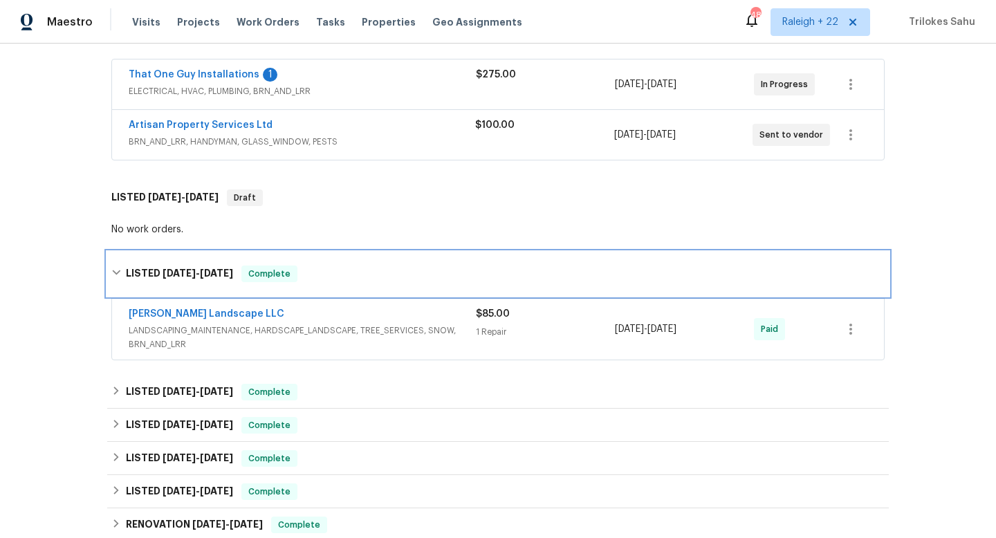
scroll to position [282, 0]
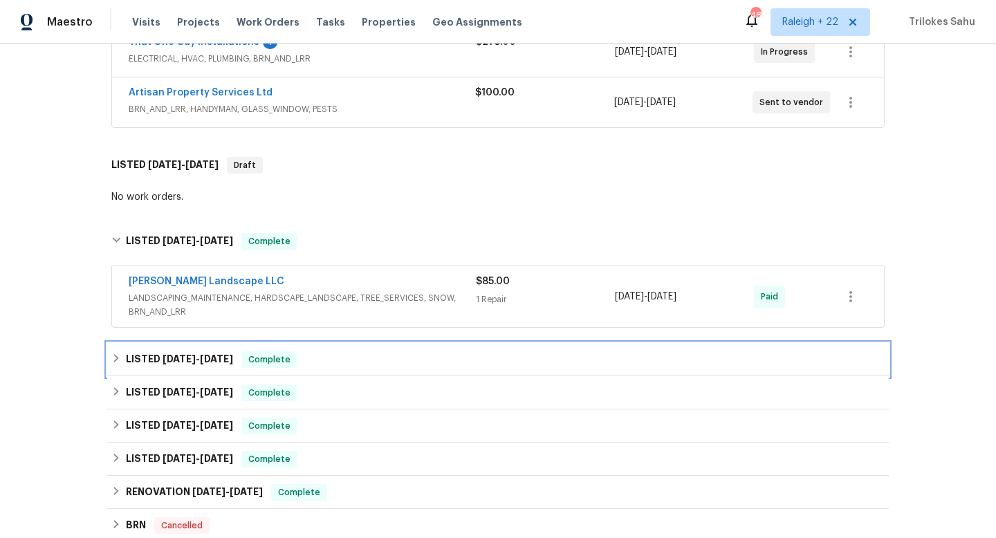
click at [115, 357] on icon at bounding box center [116, 358] width 10 height 10
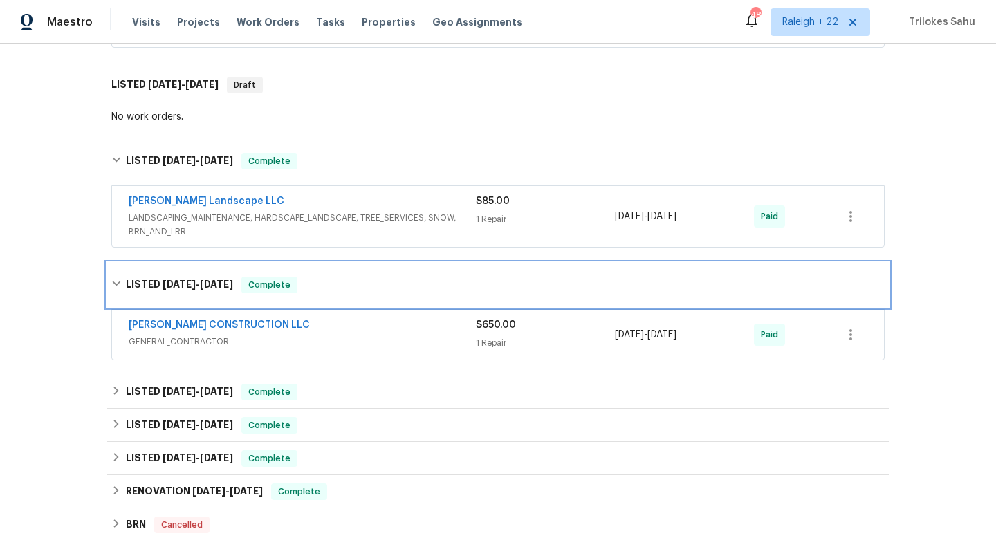
scroll to position [411, 0]
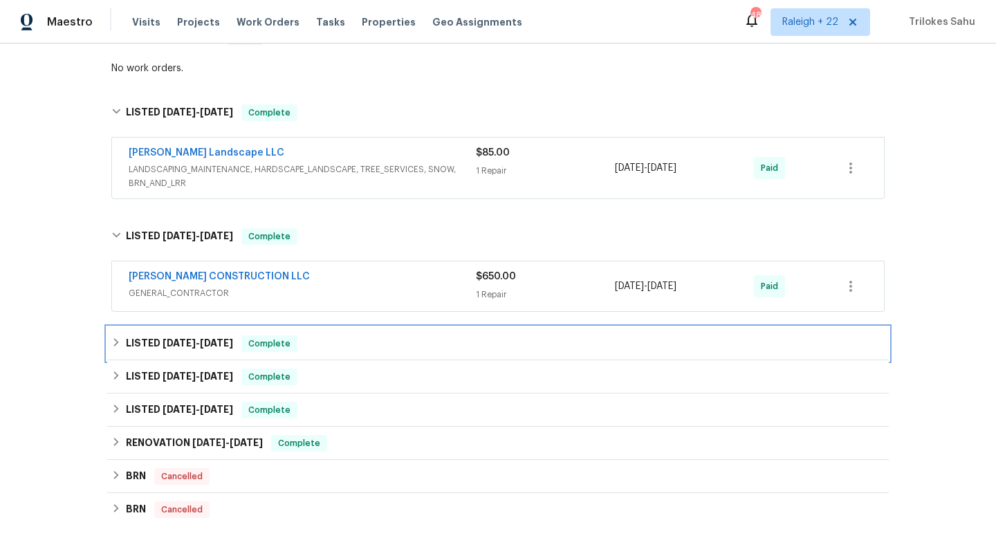
click at [117, 347] on div "LISTED [DATE] - [DATE] Complete" at bounding box center [497, 343] width 773 height 17
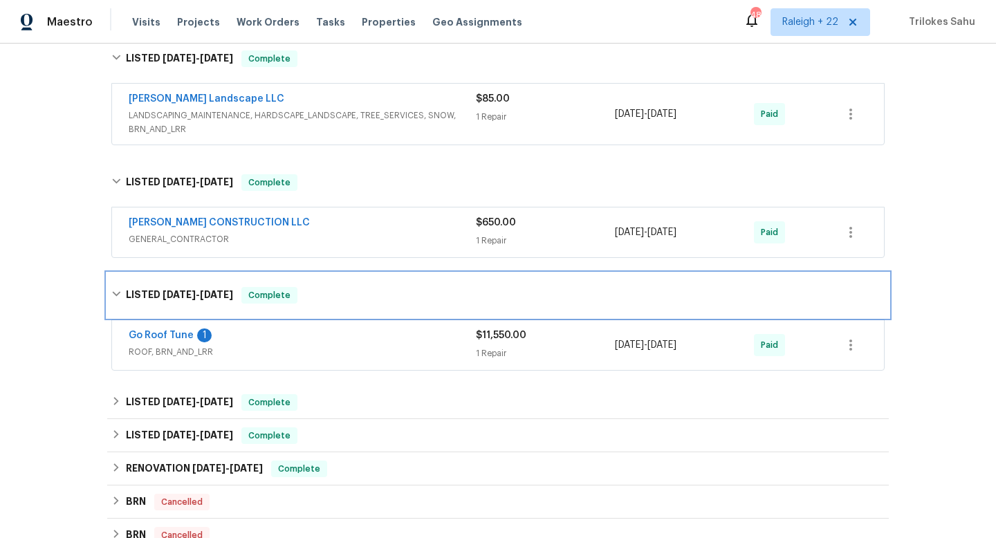
scroll to position [491, 0]
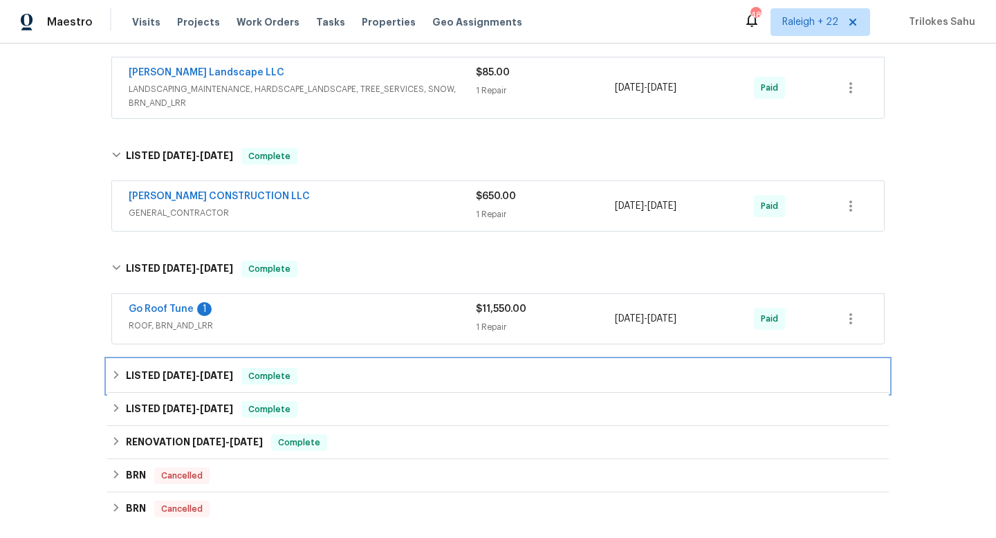
click at [116, 372] on icon at bounding box center [116, 375] width 10 height 10
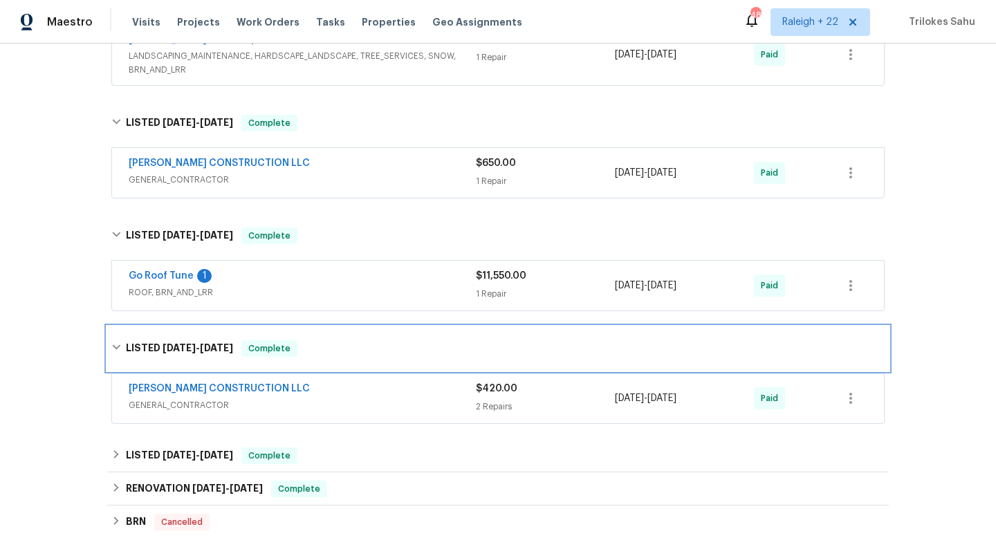
scroll to position [525, 0]
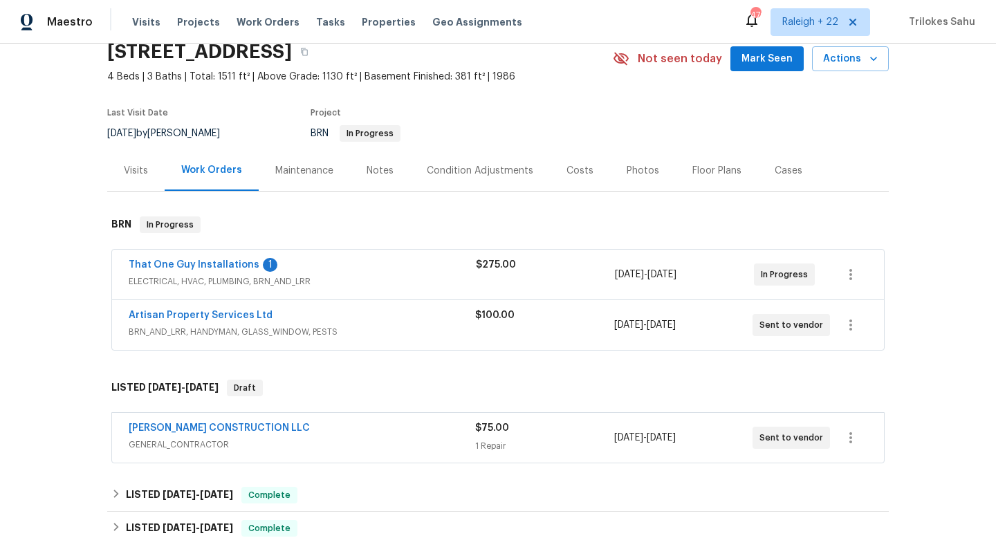
scroll to position [211, 0]
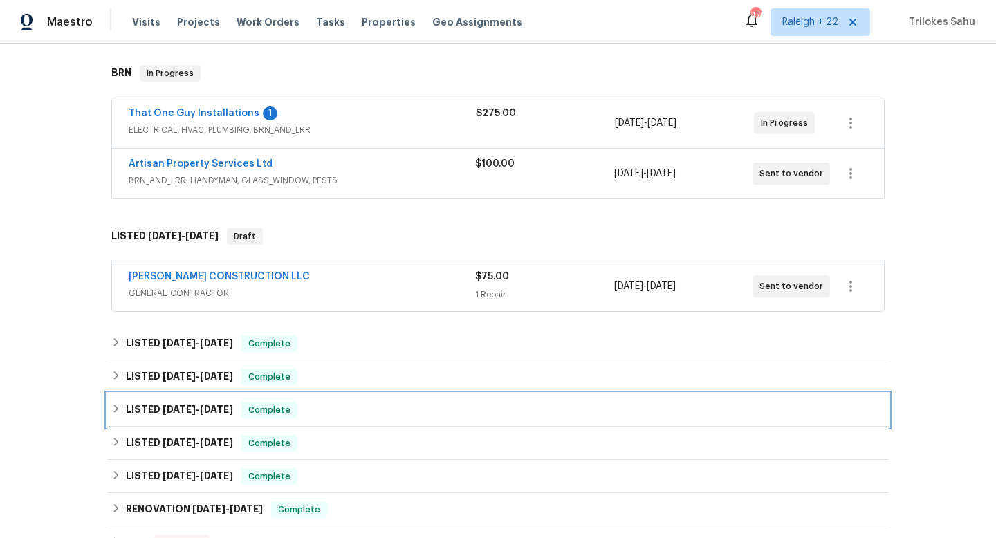
click at [115, 404] on icon at bounding box center [116, 409] width 10 height 10
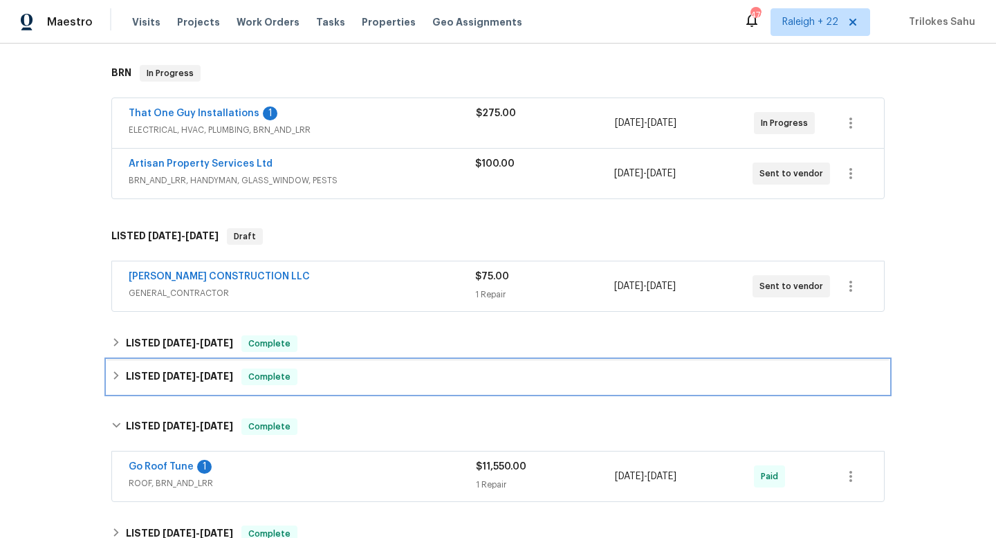
click at [119, 382] on div "LISTED [DATE] - [DATE] Complete" at bounding box center [497, 376] width 773 height 17
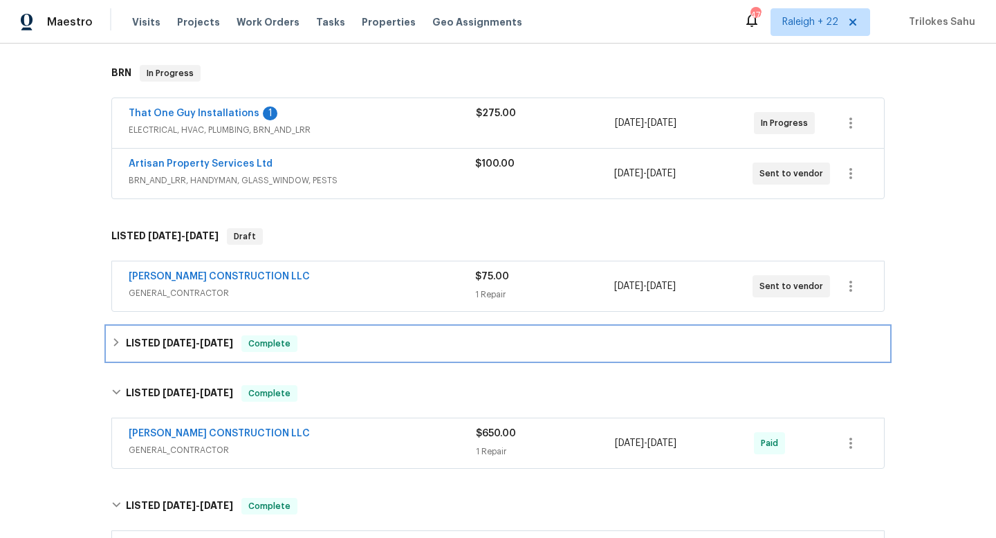
click at [118, 348] on div "LISTED [DATE] - [DATE] Complete" at bounding box center [497, 343] width 773 height 17
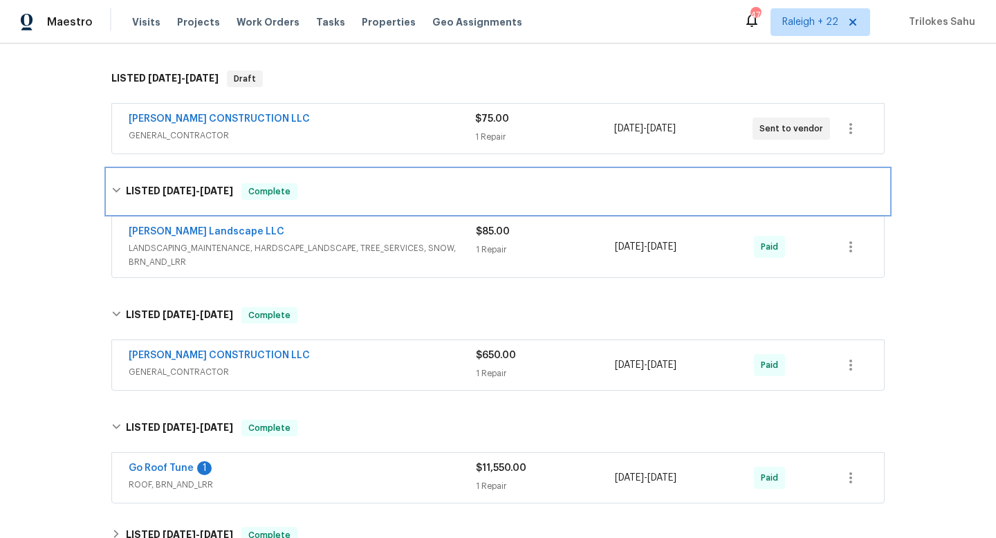
scroll to position [510, 0]
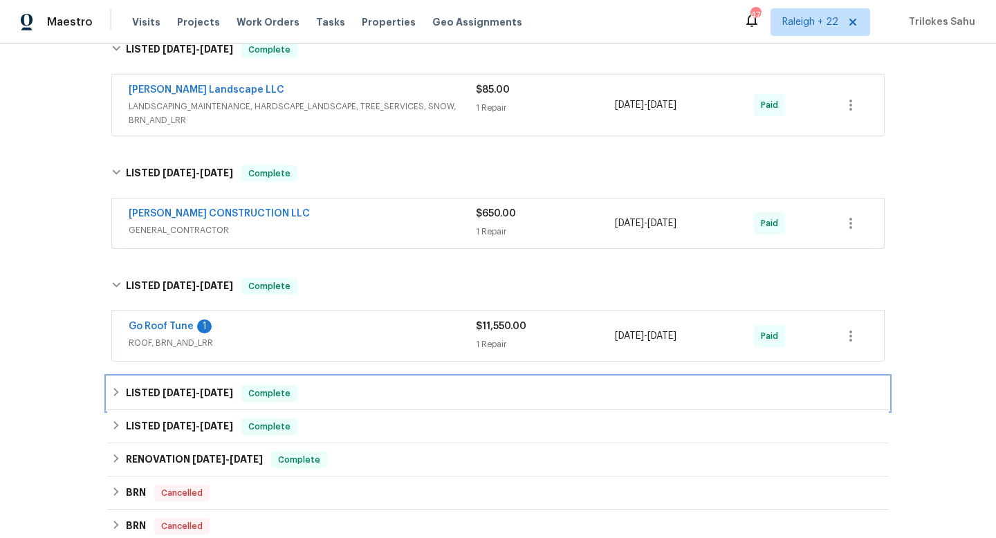
click at [118, 402] on div "LISTED [DATE] - [DATE] Complete" at bounding box center [497, 393] width 781 height 33
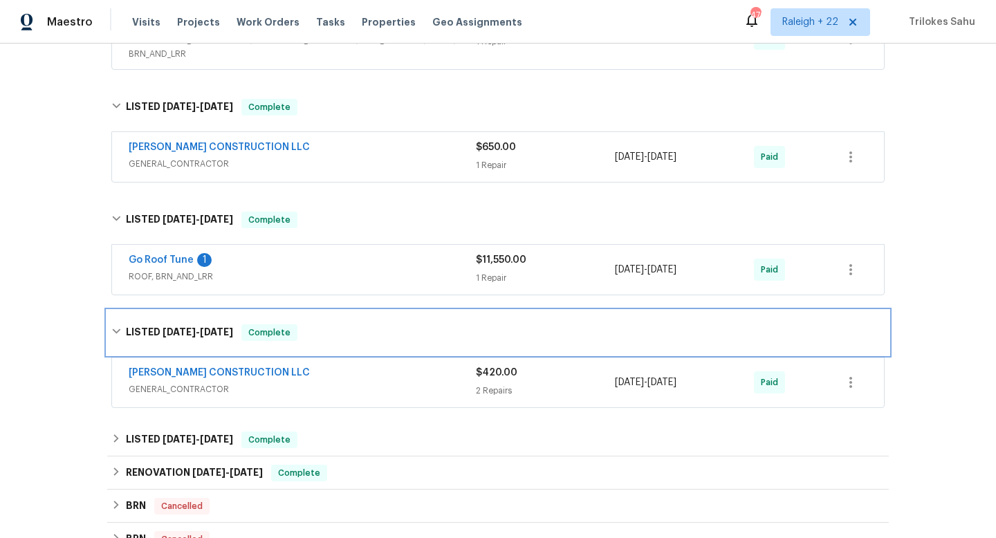
scroll to position [619, 0]
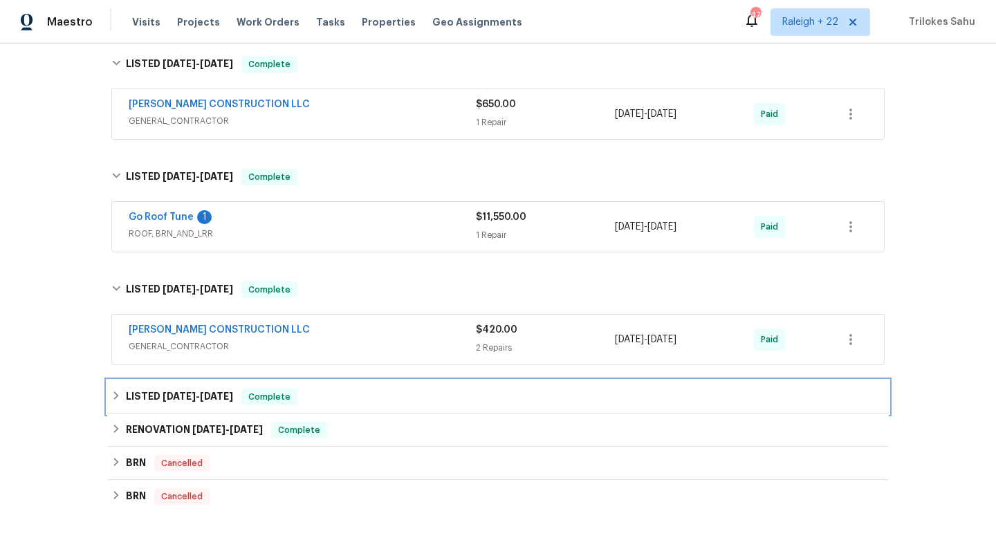
click at [117, 402] on div "LISTED [DATE] - [DATE] Complete" at bounding box center [497, 397] width 773 height 17
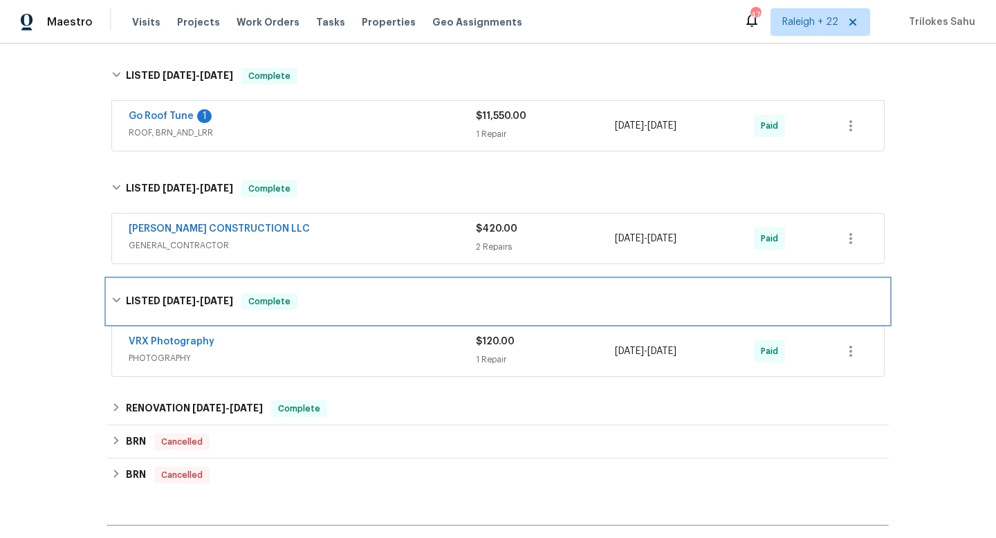
scroll to position [732, 0]
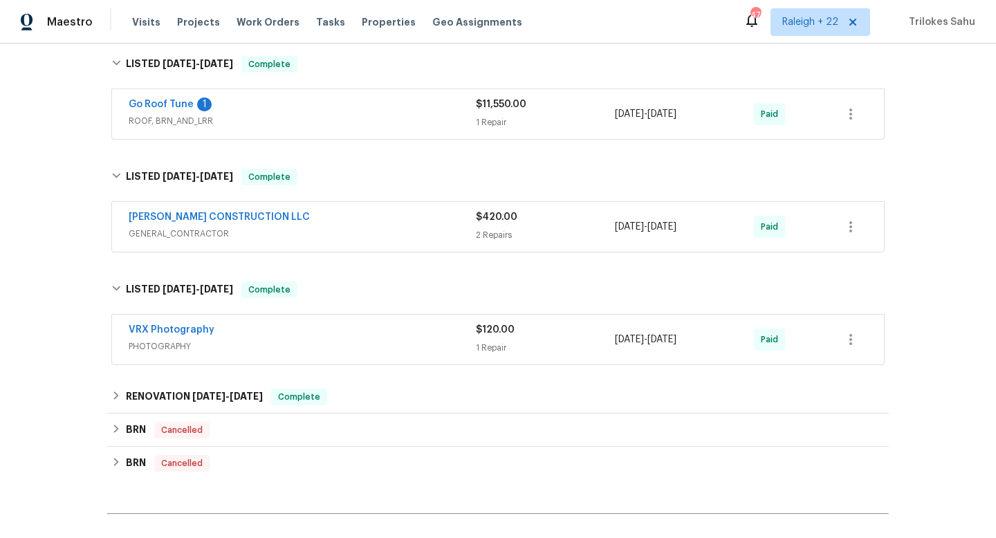
click at [160, 237] on span "GENERAL_CONTRACTOR" at bounding box center [302, 234] width 347 height 14
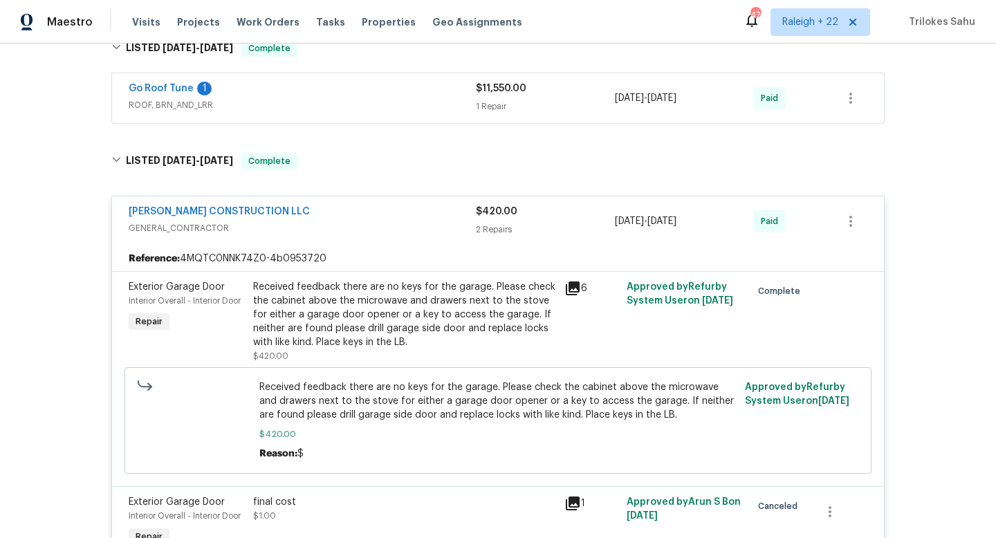
scroll to position [754, 0]
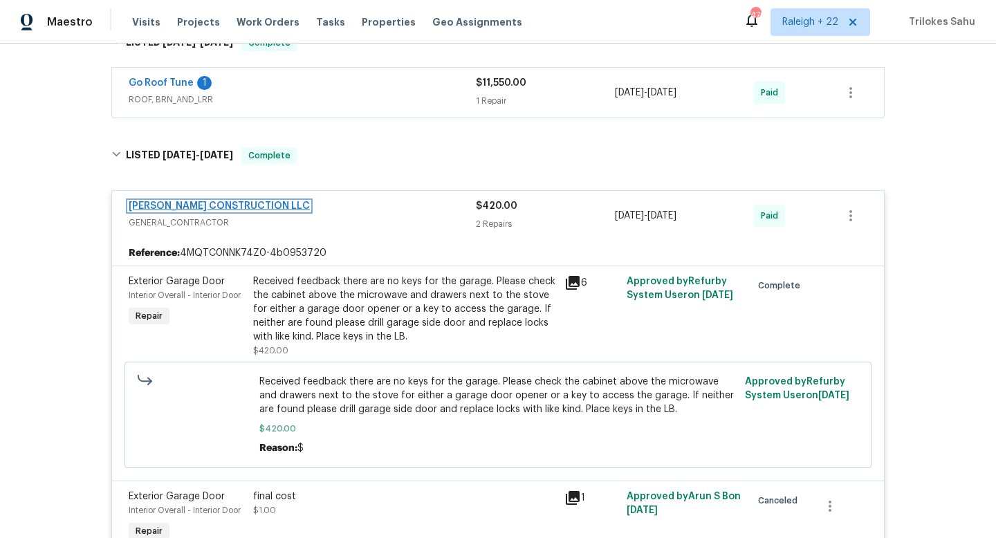
click at [214, 202] on link "[PERSON_NAME] CONSTRUCTION LLC" at bounding box center [219, 206] width 181 height 10
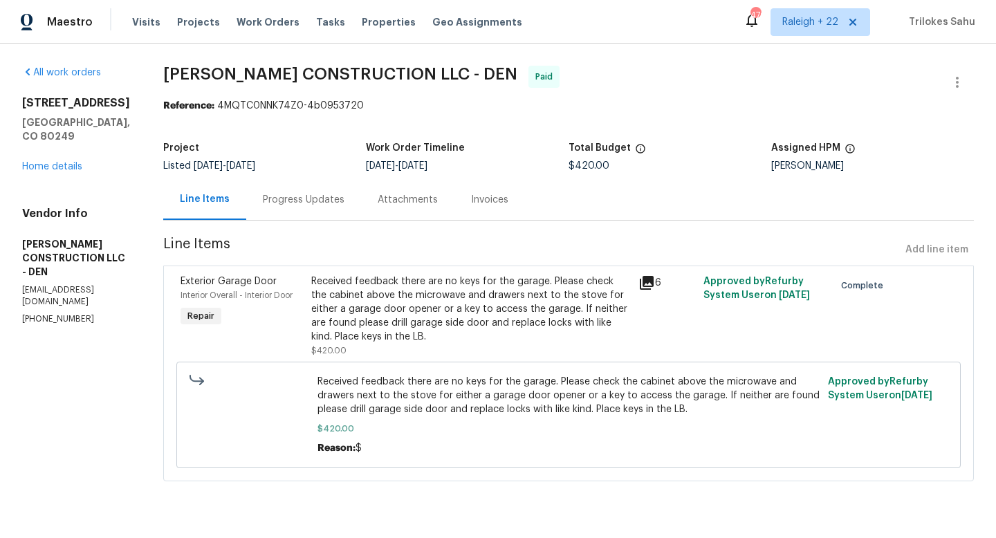
click at [279, 201] on div "Progress Updates" at bounding box center [304, 200] width 82 height 14
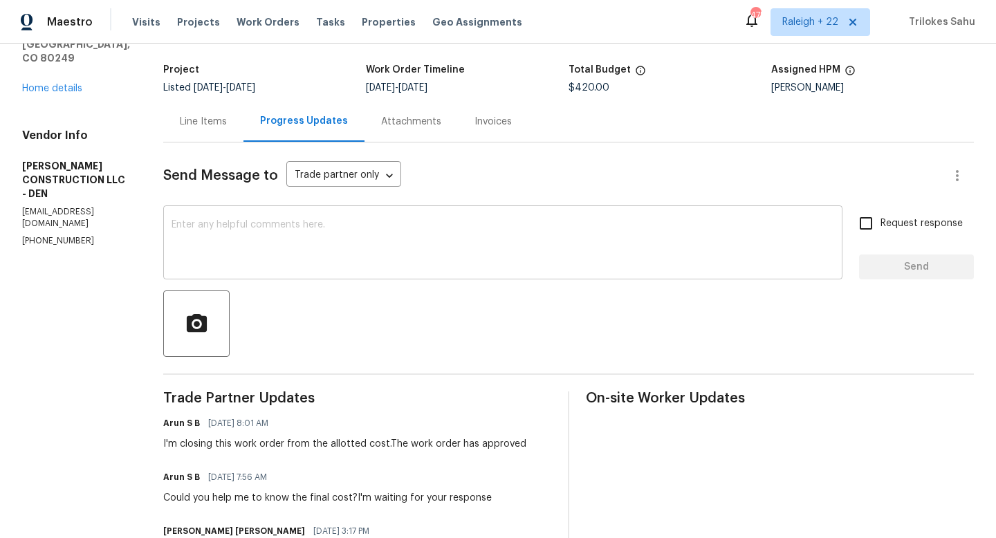
scroll to position [81, 0]
